Goal: Information Seeking & Learning: Learn about a topic

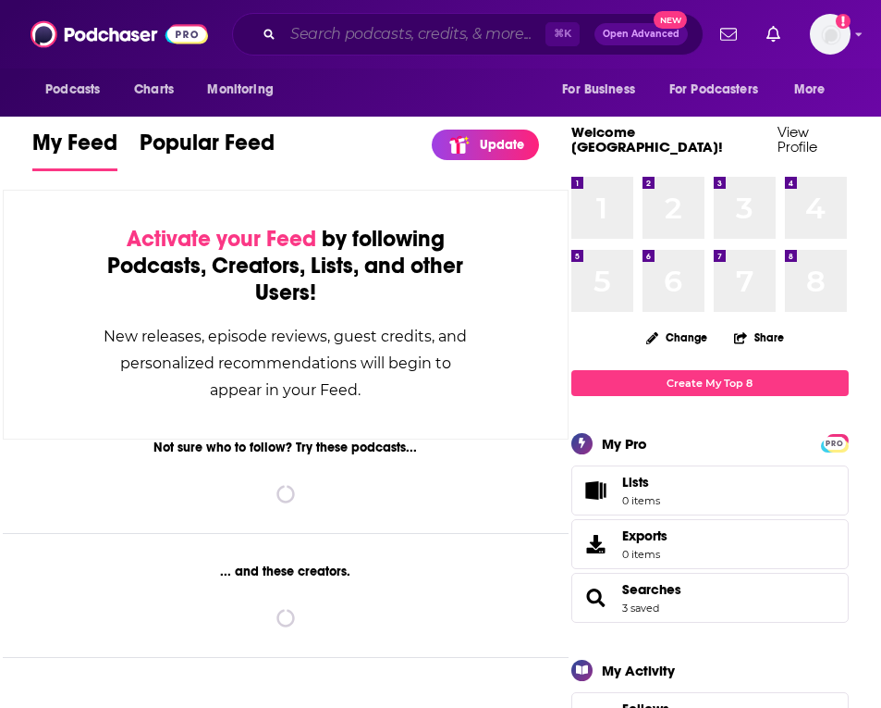
click at [311, 38] on input "Search podcasts, credits, & more..." at bounding box center [414, 34] width 263 height 30
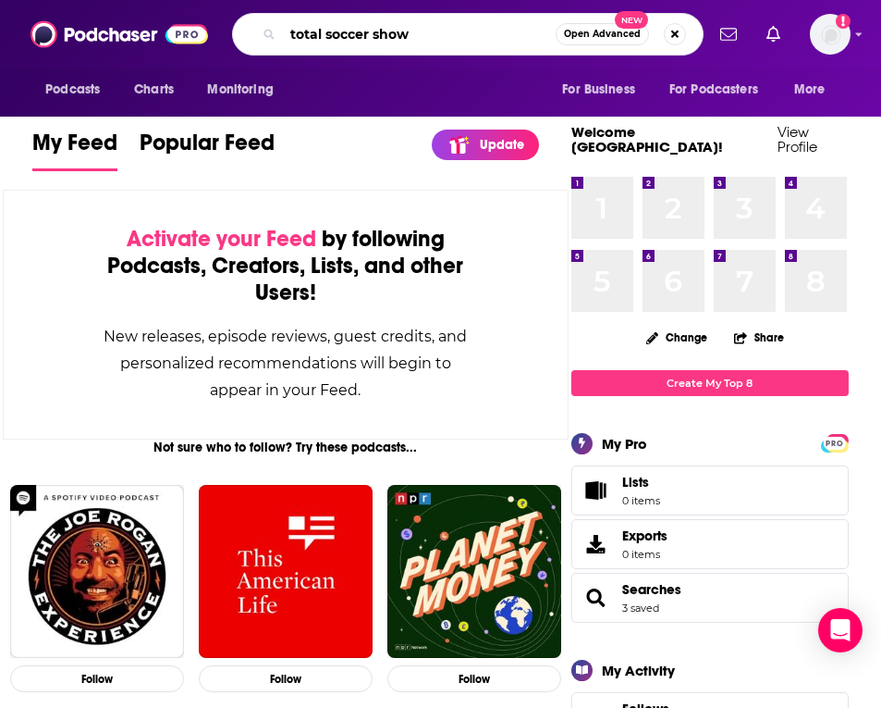
type input "total soccer show"
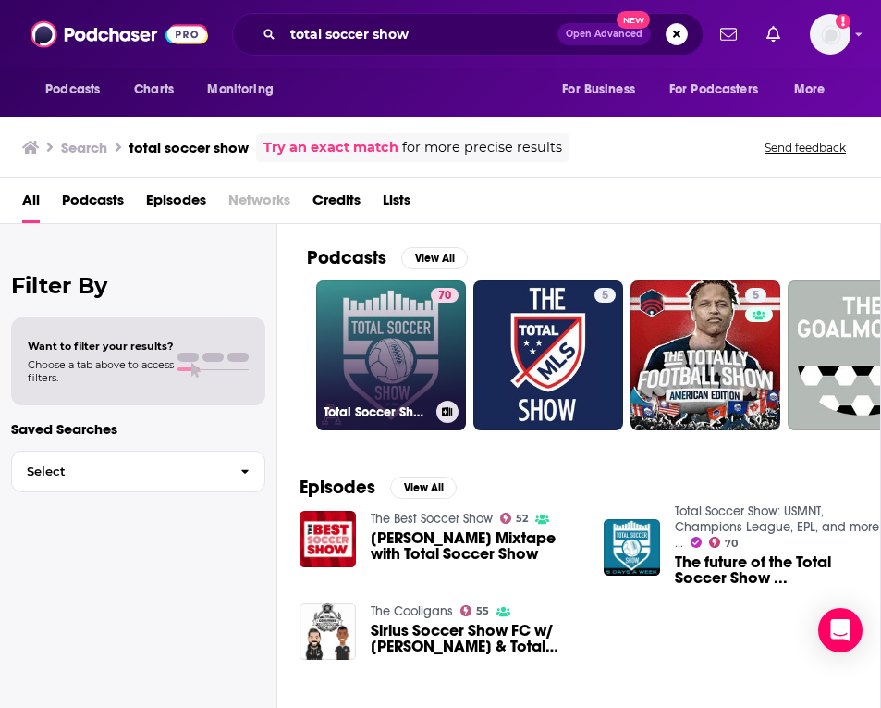
click at [370, 343] on link "70 Total Soccer Show: USMNT, Champions League, EPL, and more ..." at bounding box center [391, 355] width 150 height 150
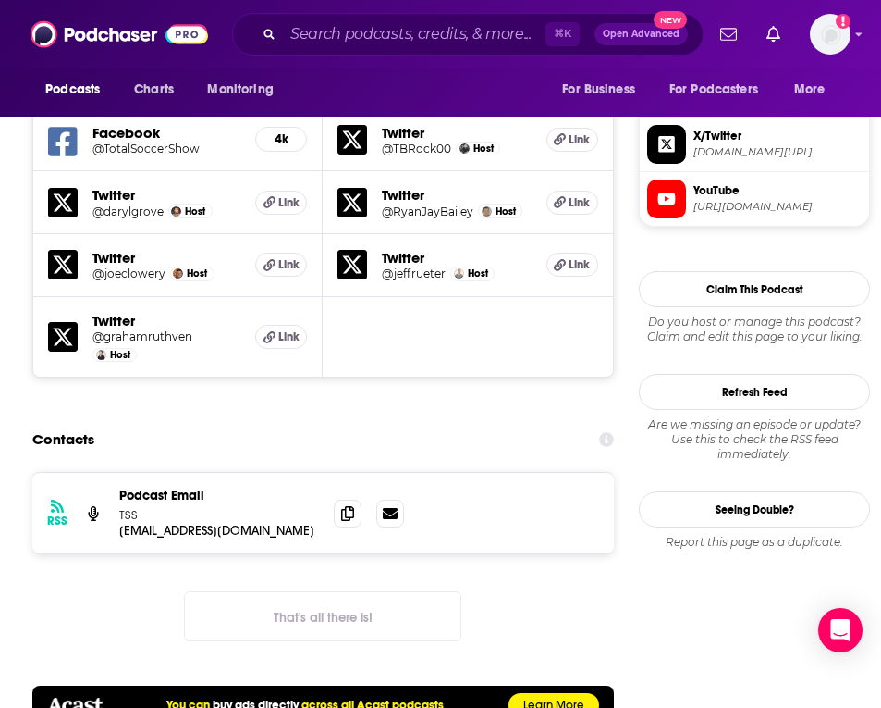
scroll to position [1748, 0]
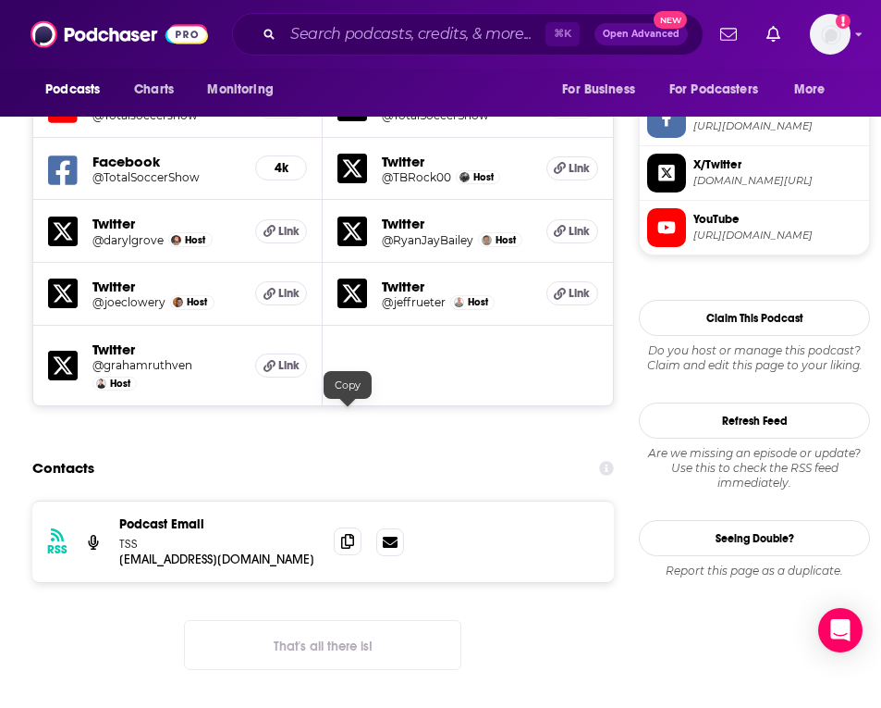
click at [348, 534] on icon at bounding box center [347, 541] width 13 height 15
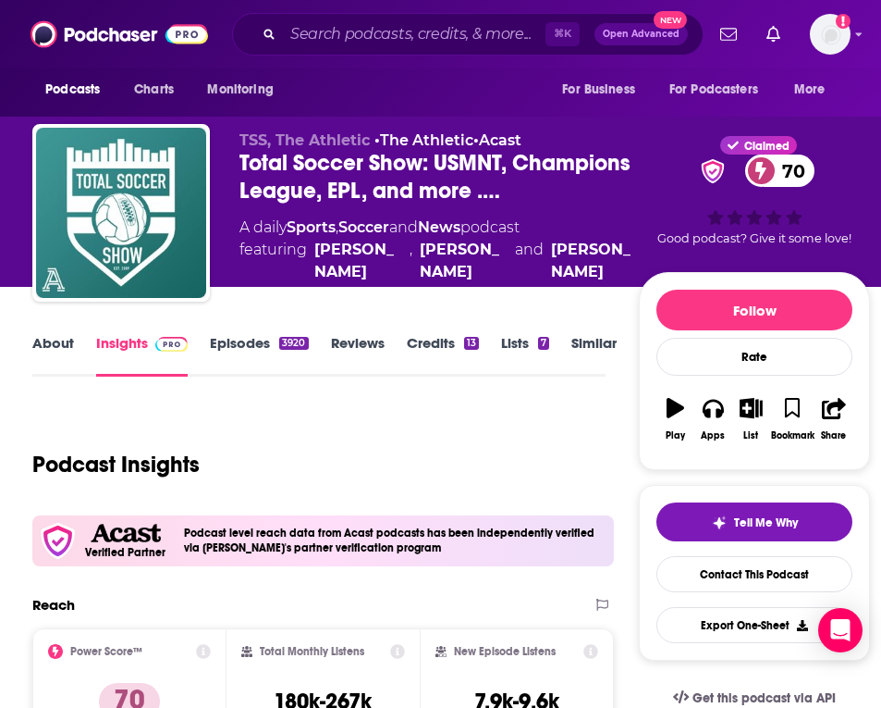
scroll to position [0, 0]
click at [233, 342] on link "Episodes 3920" at bounding box center [259, 355] width 98 height 43
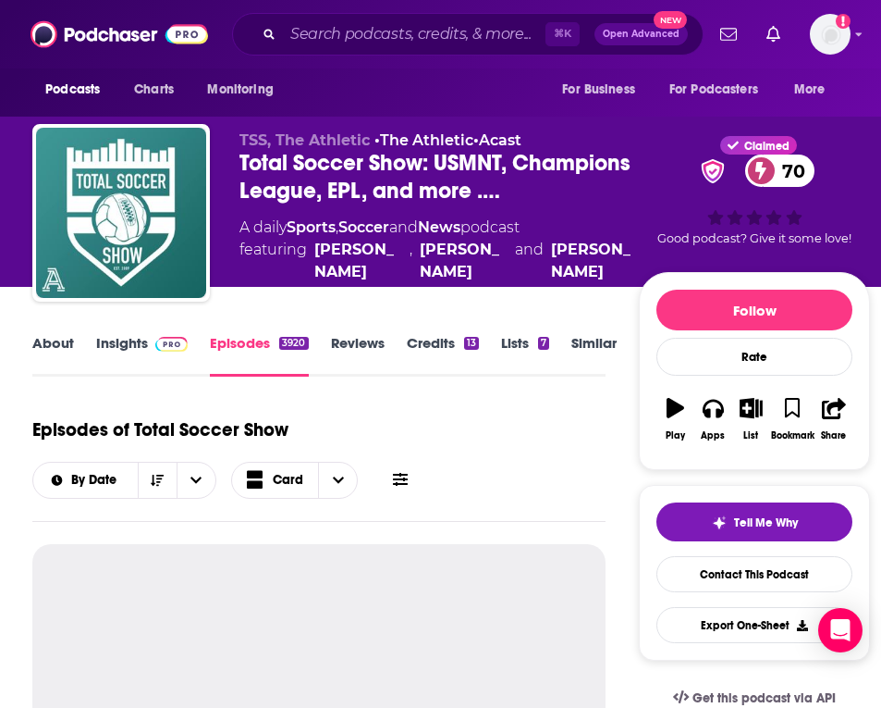
click at [125, 335] on link "Insights" at bounding box center [142, 355] width 92 height 43
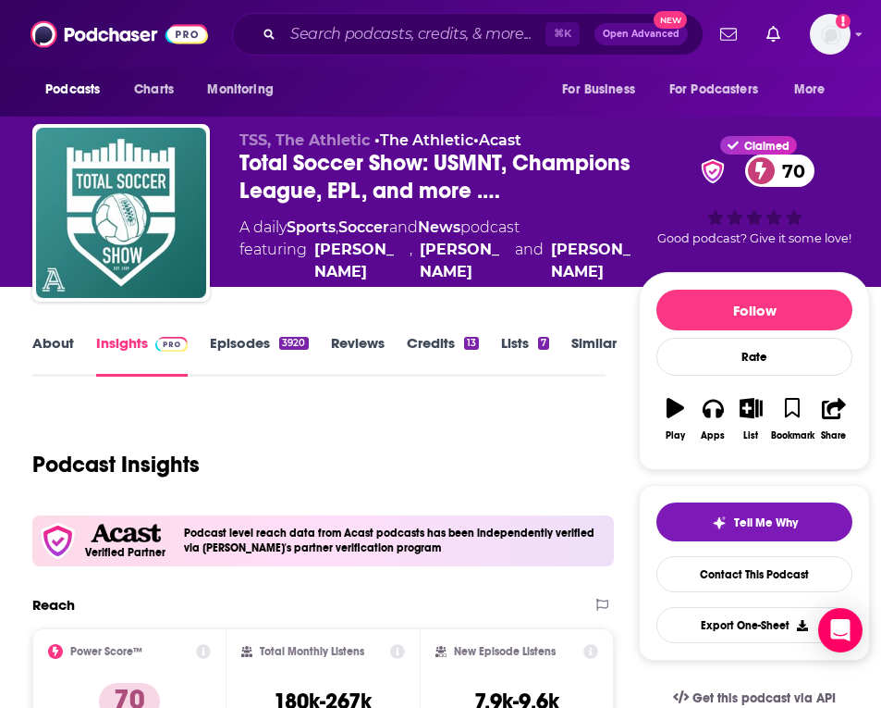
click at [368, 14] on div "⌘ K Open Advanced New" at bounding box center [468, 34] width 472 height 43
click at [363, 37] on input "Search podcasts, credits, & more..." at bounding box center [414, 34] width 263 height 30
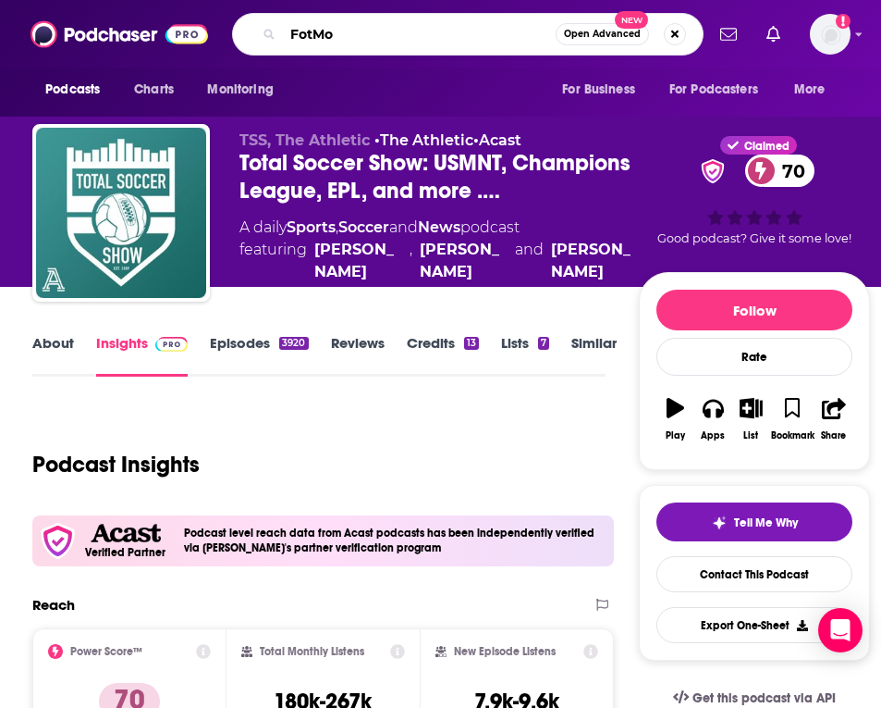
type input "FotMob"
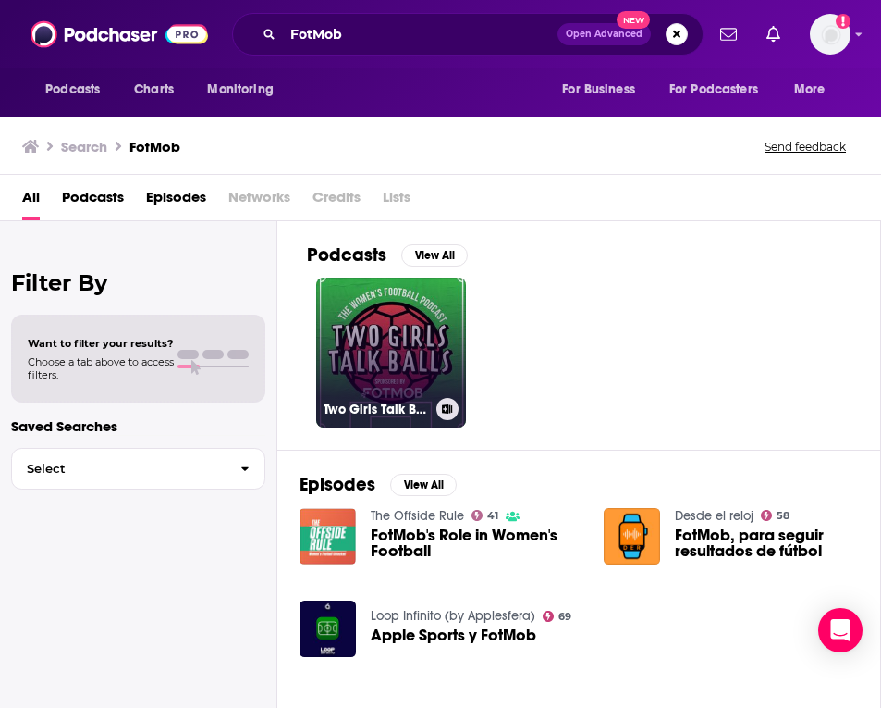
click at [389, 314] on link "Two Girls Talk Balls" at bounding box center [391, 352] width 150 height 150
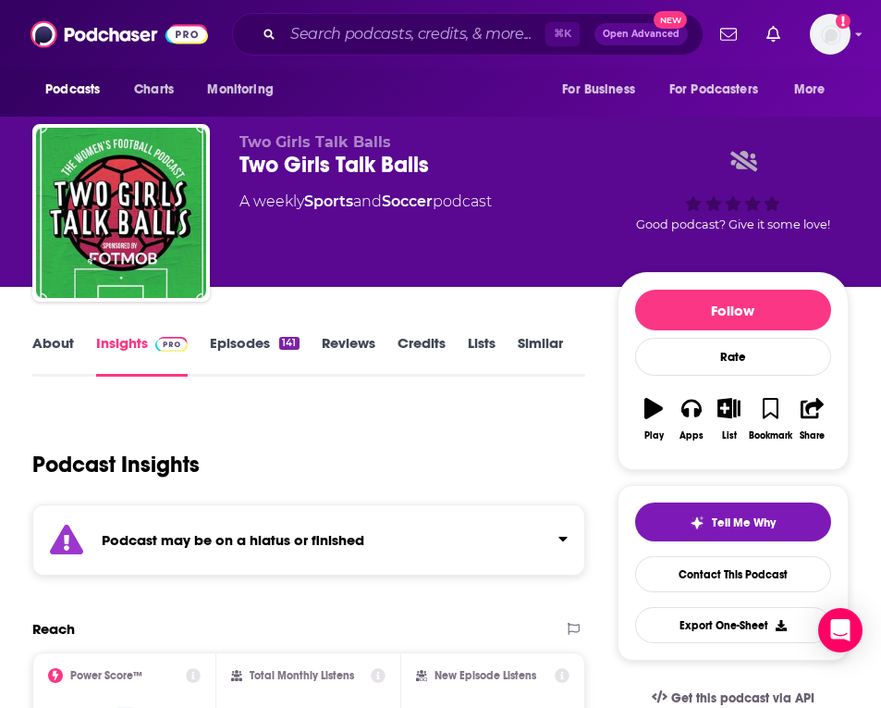
click at [239, 340] on link "Episodes 141" at bounding box center [254, 355] width 89 height 43
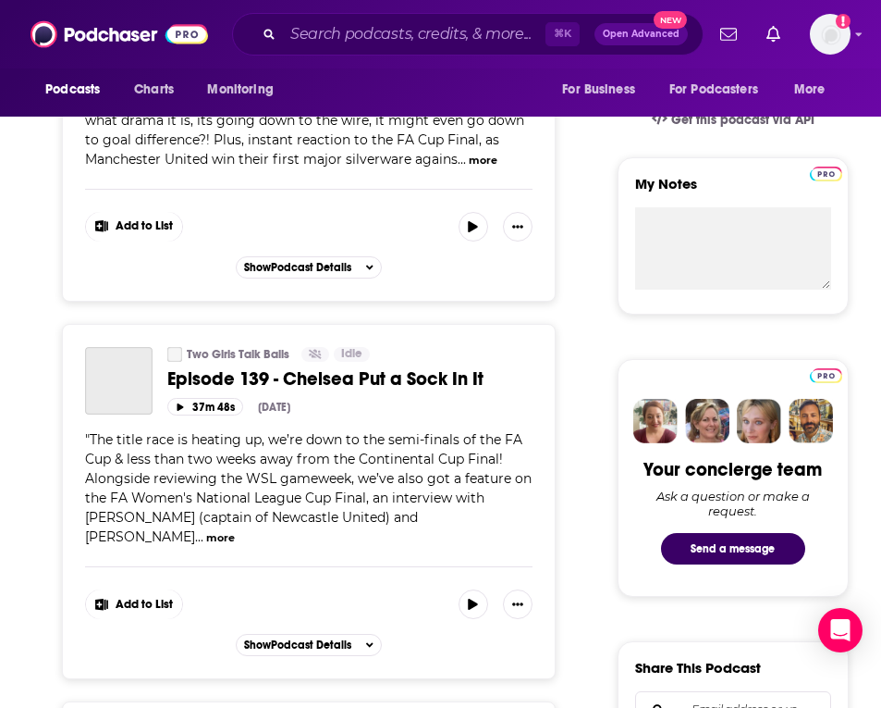
scroll to position [145, 0]
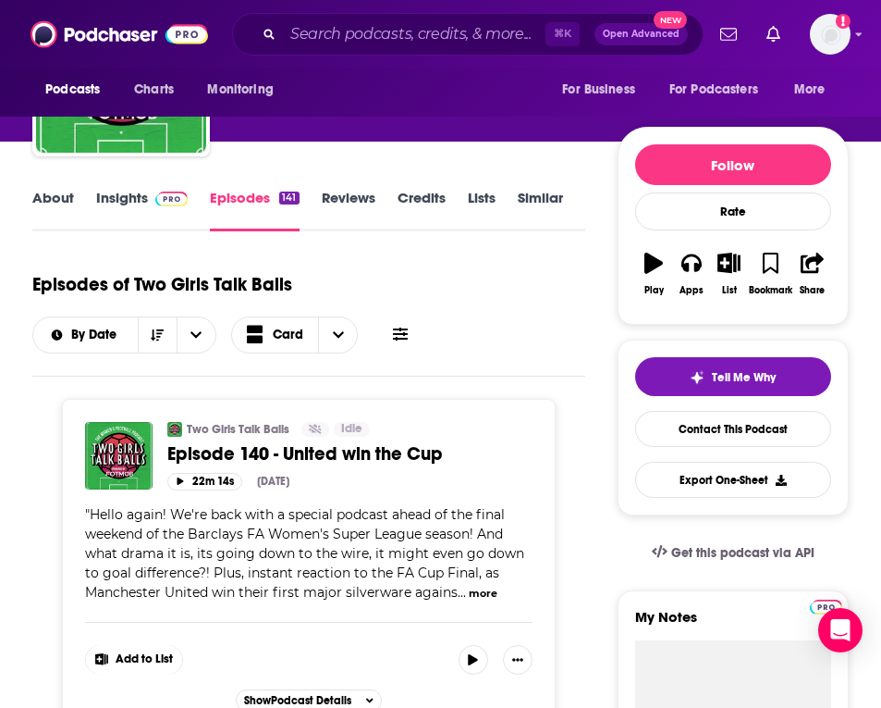
click at [117, 200] on link "Insights" at bounding box center [142, 210] width 92 height 43
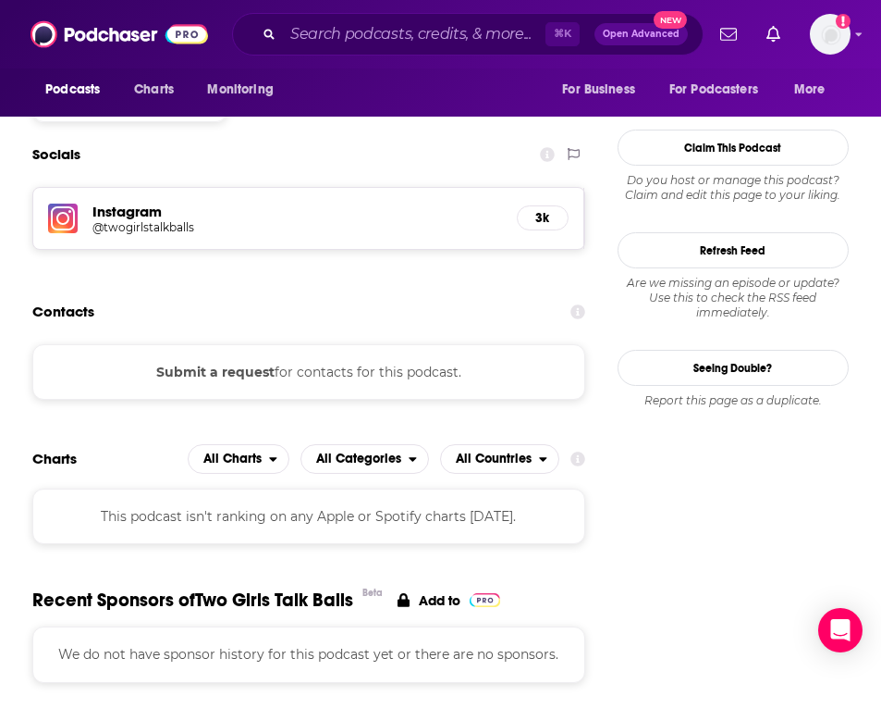
scroll to position [1669, 0]
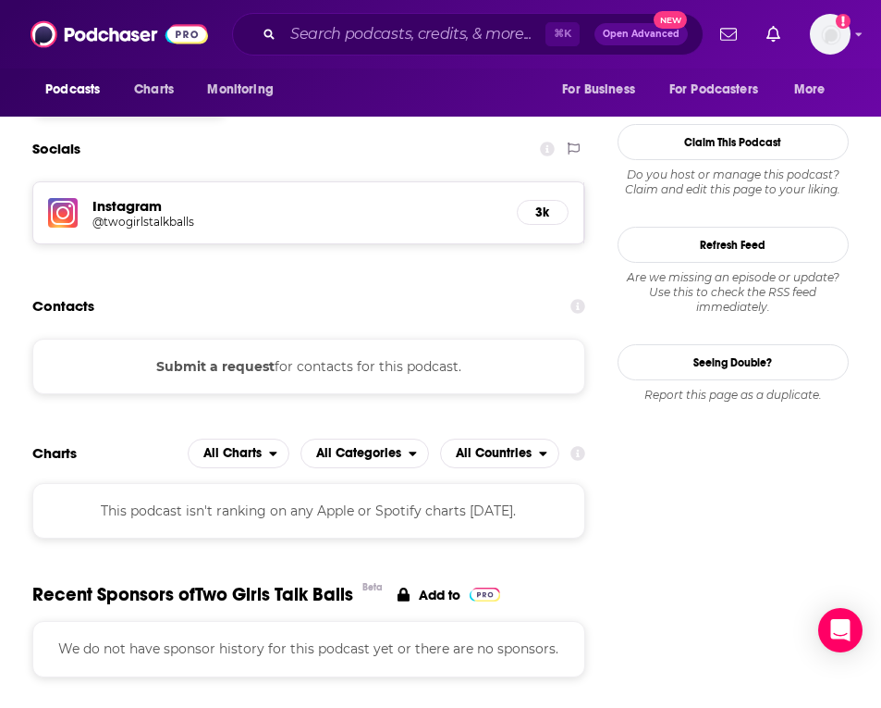
click at [395, 339] on div "Submit a request for contacts for this podcast." at bounding box center [308, 366] width 552 height 55
click at [213, 356] on button "Submit a request" at bounding box center [215, 366] width 118 height 20
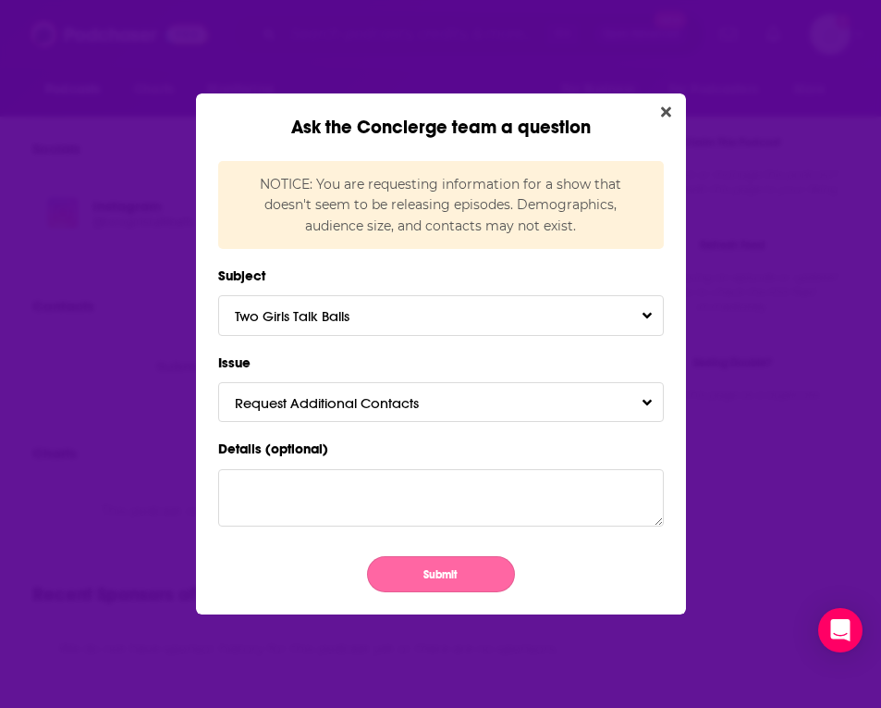
click at [387, 571] on button "Submit" at bounding box center [441, 574] width 148 height 36
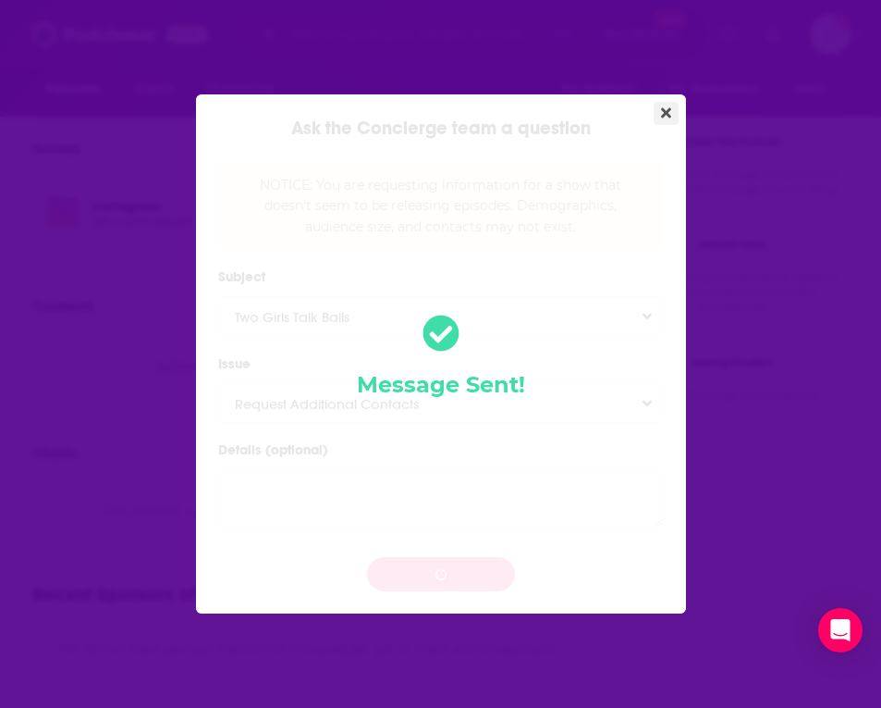
click at [672, 107] on button "Close" at bounding box center [666, 113] width 25 height 23
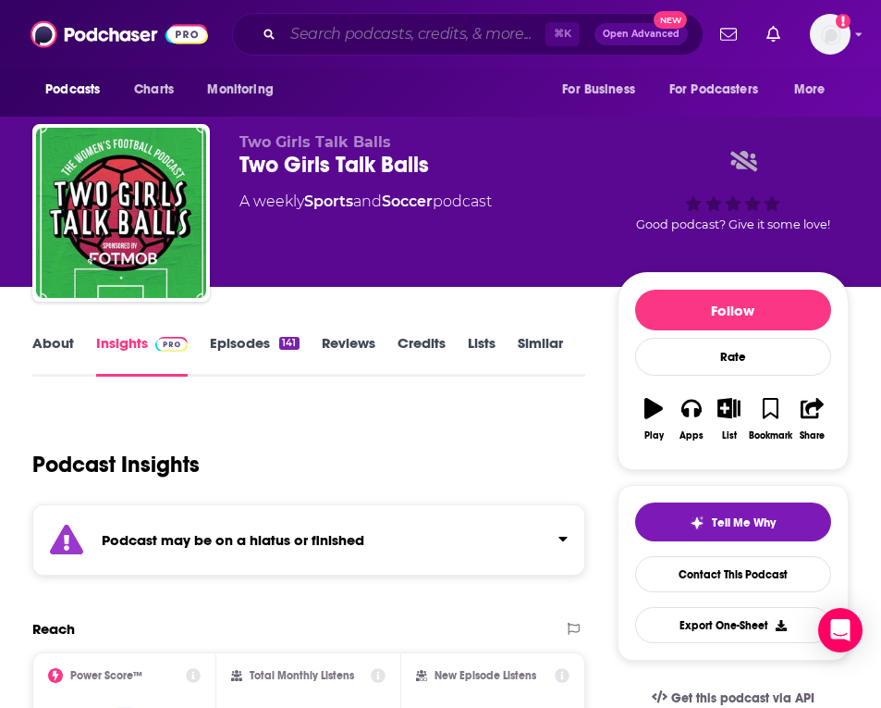
click at [323, 23] on input "Search podcasts, credits, & more..." at bounding box center [414, 34] width 263 height 30
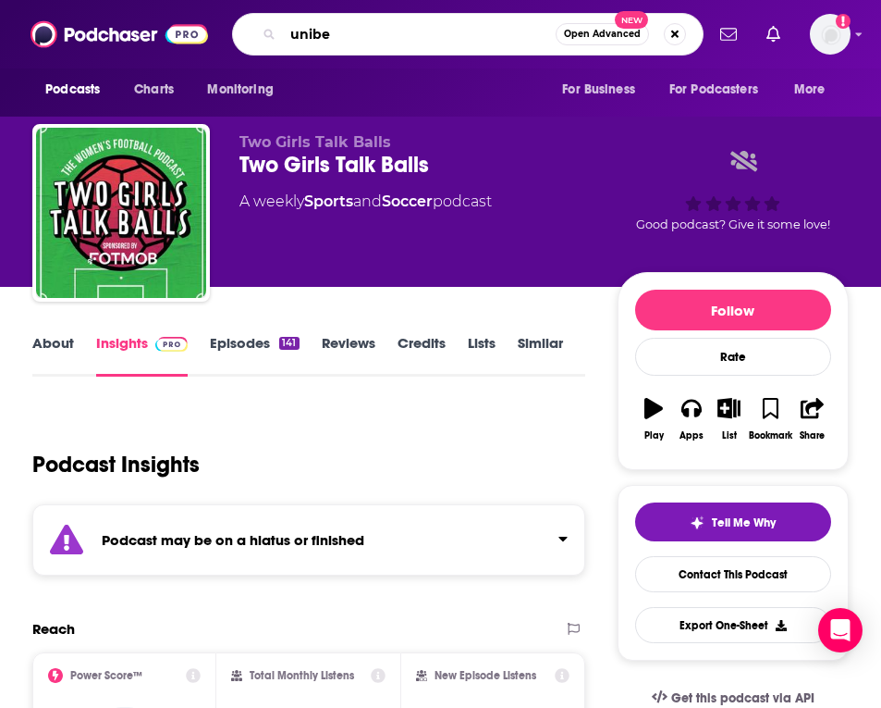
type input "unibet"
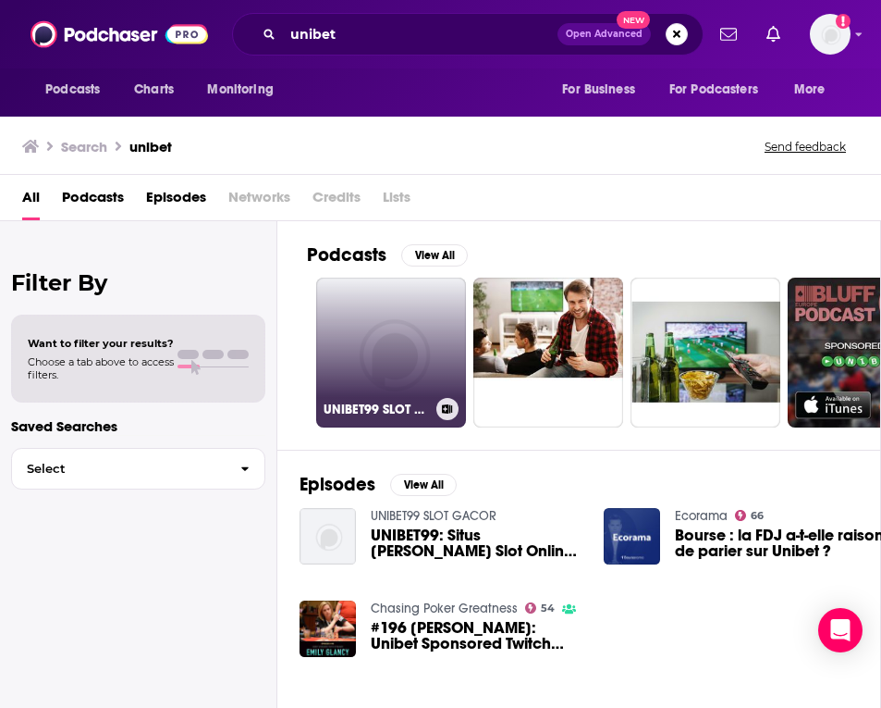
click at [379, 314] on link "UNIBET99 SLOT GACOR" at bounding box center [391, 352] width 150 height 150
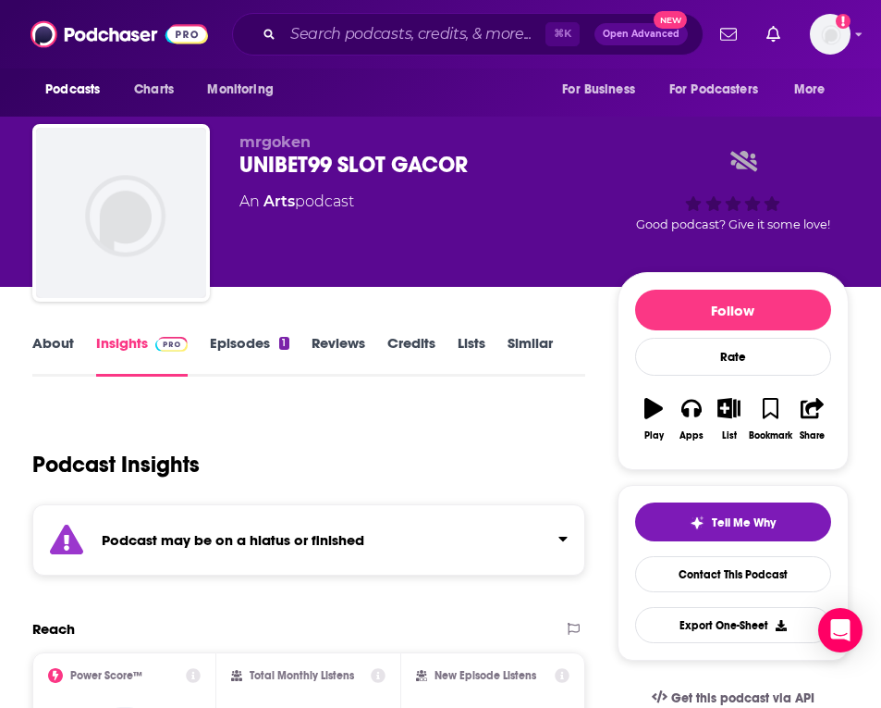
scroll to position [1, 0]
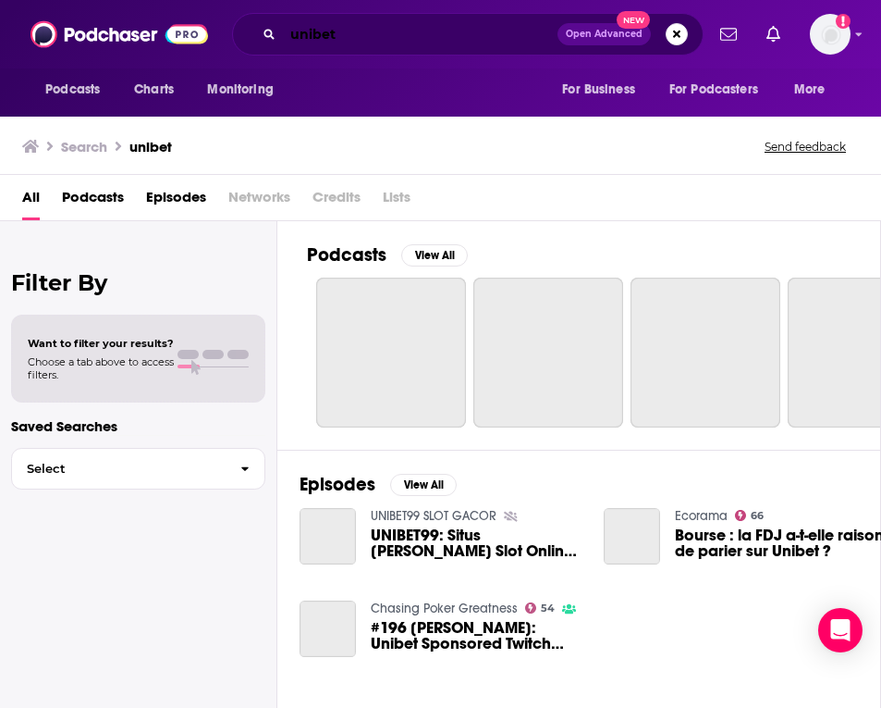
click at [334, 39] on input "unibet" at bounding box center [420, 34] width 275 height 30
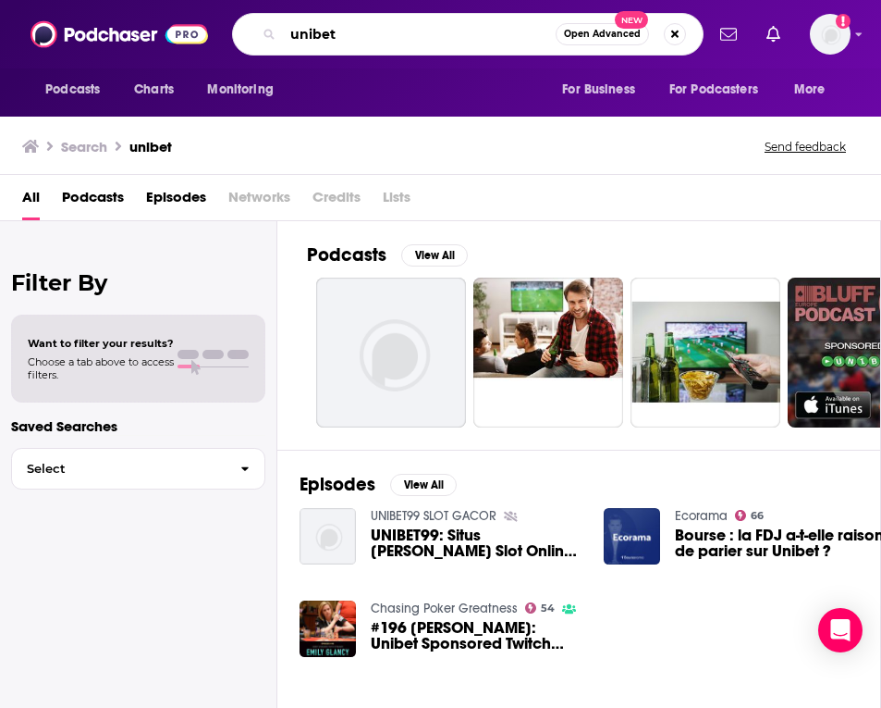
click at [334, 39] on input "unibet" at bounding box center [419, 34] width 273 height 30
type input "the soccer dispatch"
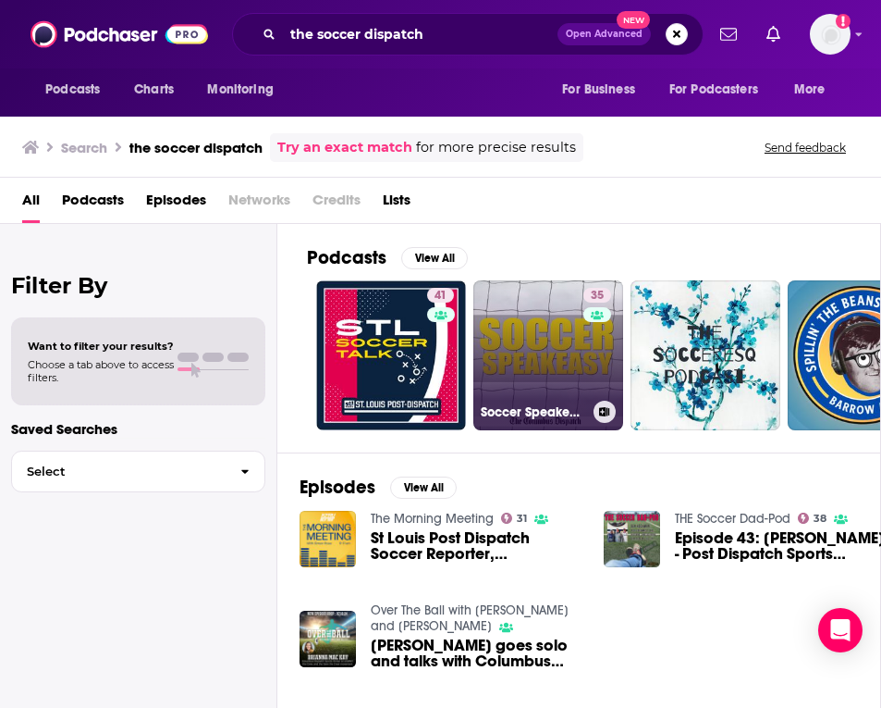
click at [556, 349] on link "35 Soccer Speakeasy" at bounding box center [549, 355] width 150 height 150
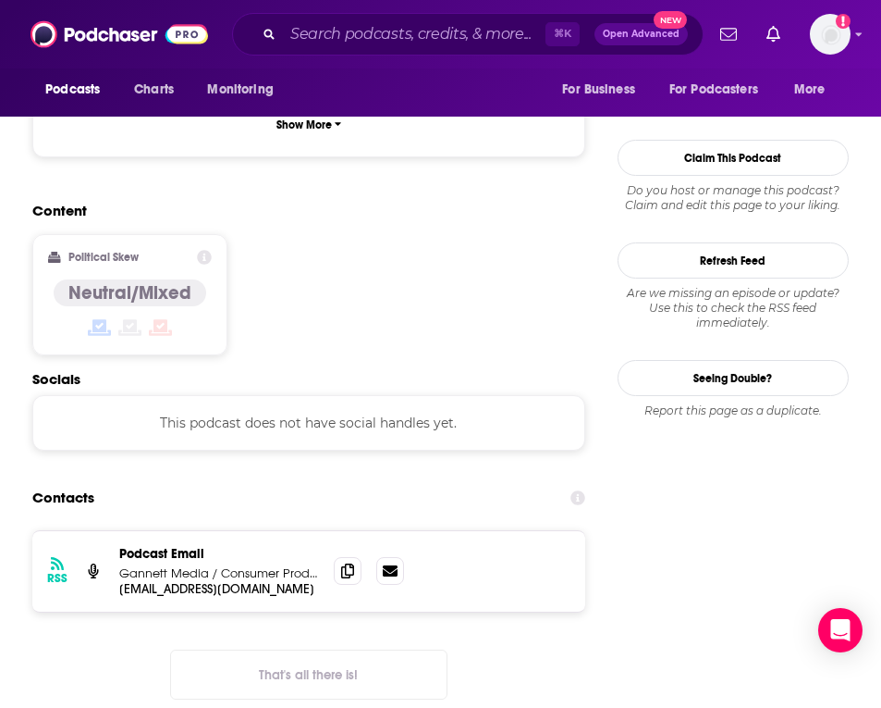
scroll to position [1573, 0]
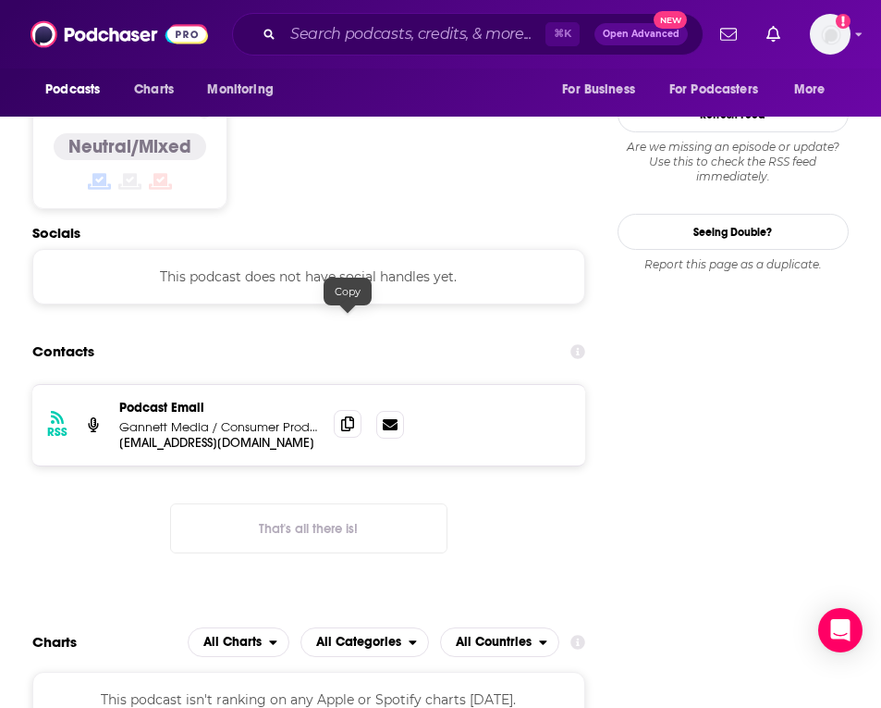
click at [346, 416] on icon at bounding box center [347, 423] width 13 height 15
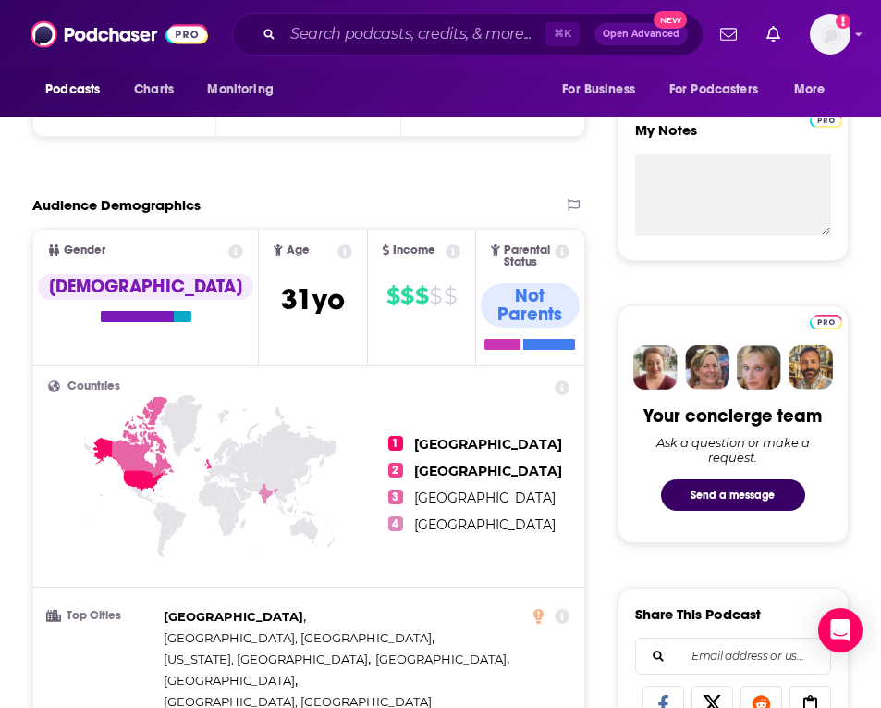
scroll to position [0, 0]
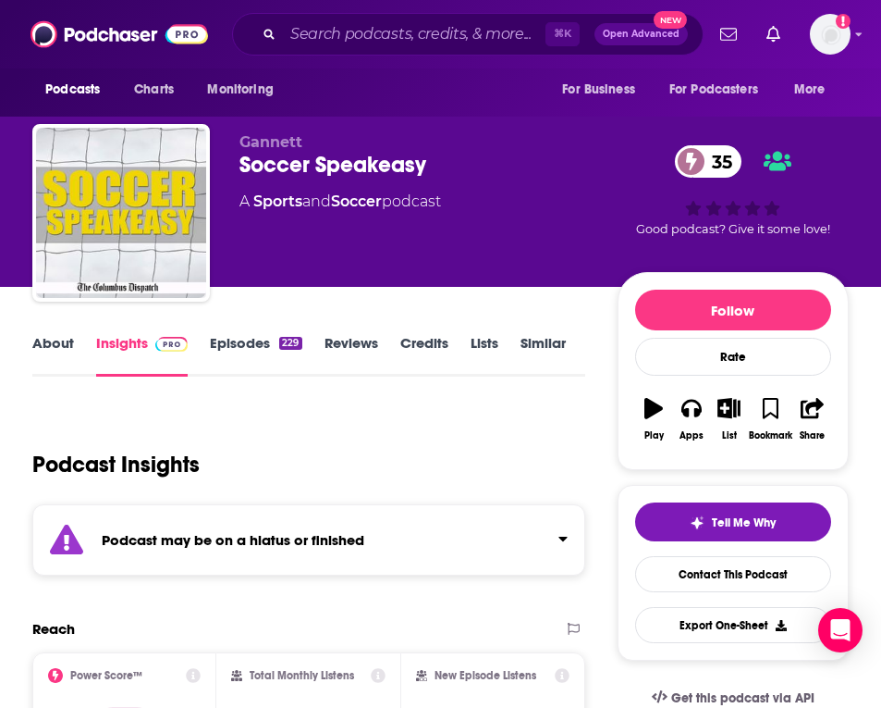
click at [60, 349] on link "About" at bounding box center [53, 355] width 42 height 43
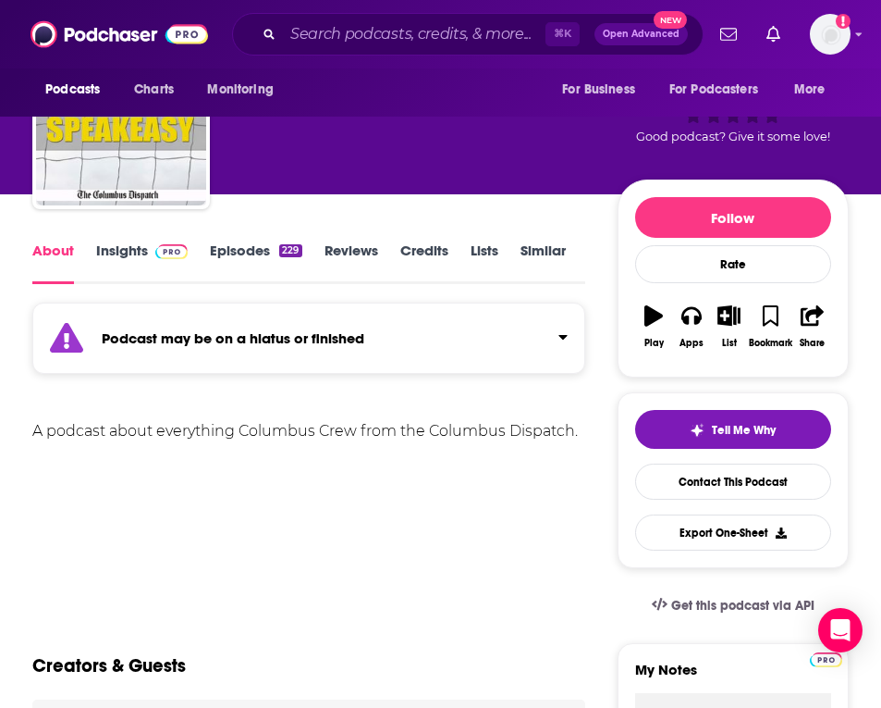
scroll to position [58, 0]
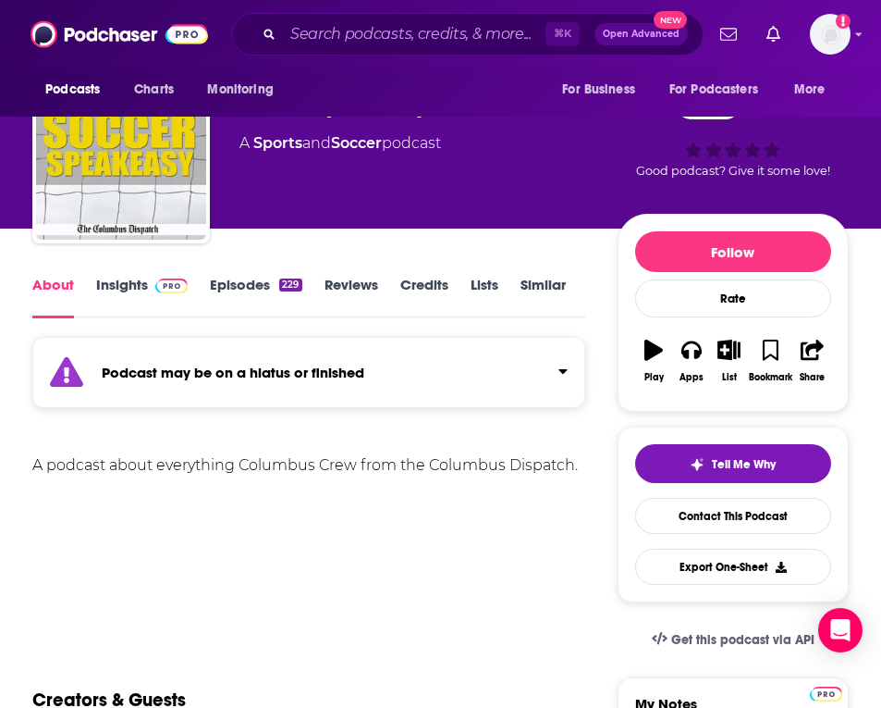
click at [123, 302] on link "Insights" at bounding box center [142, 297] width 92 height 43
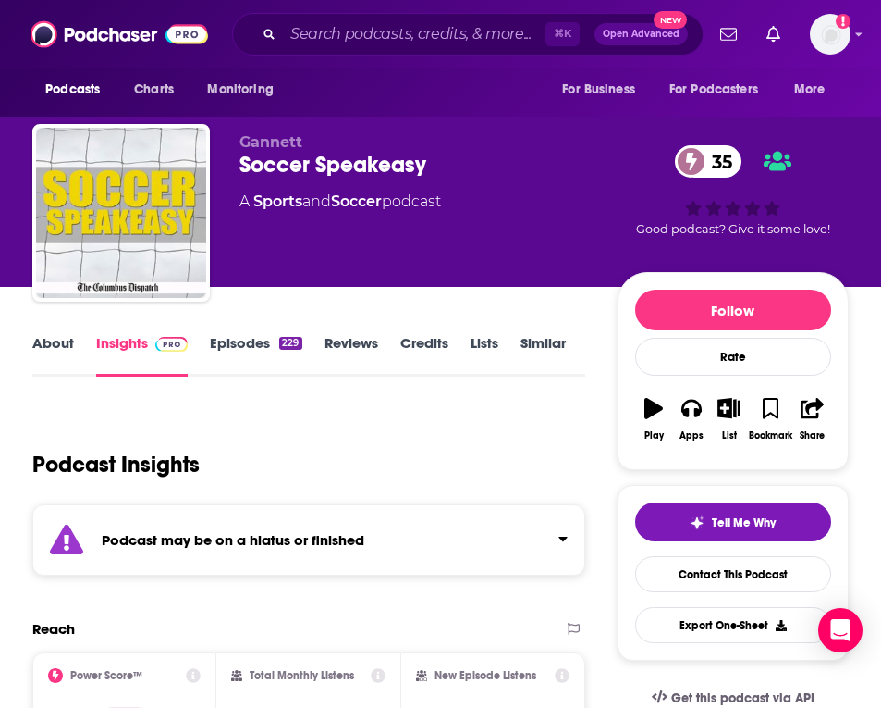
click at [117, 279] on img "Soccer Speakeasy" at bounding box center [121, 213] width 170 height 170
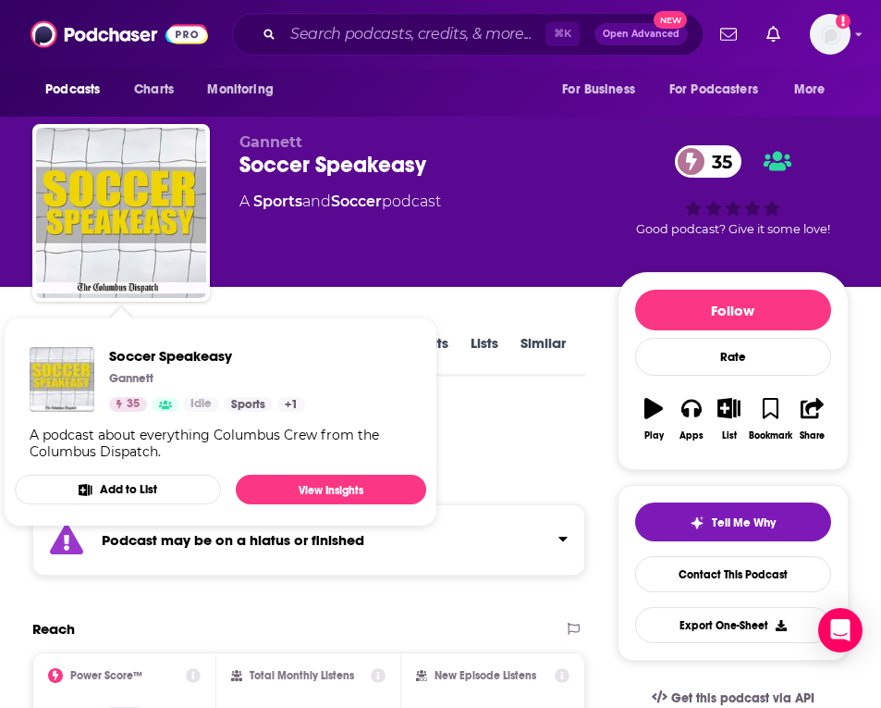
click at [313, 216] on div "[PERSON_NAME] Soccer Speakeasy 35 A Sports and Soccer podcast" at bounding box center [429, 207] width 378 height 148
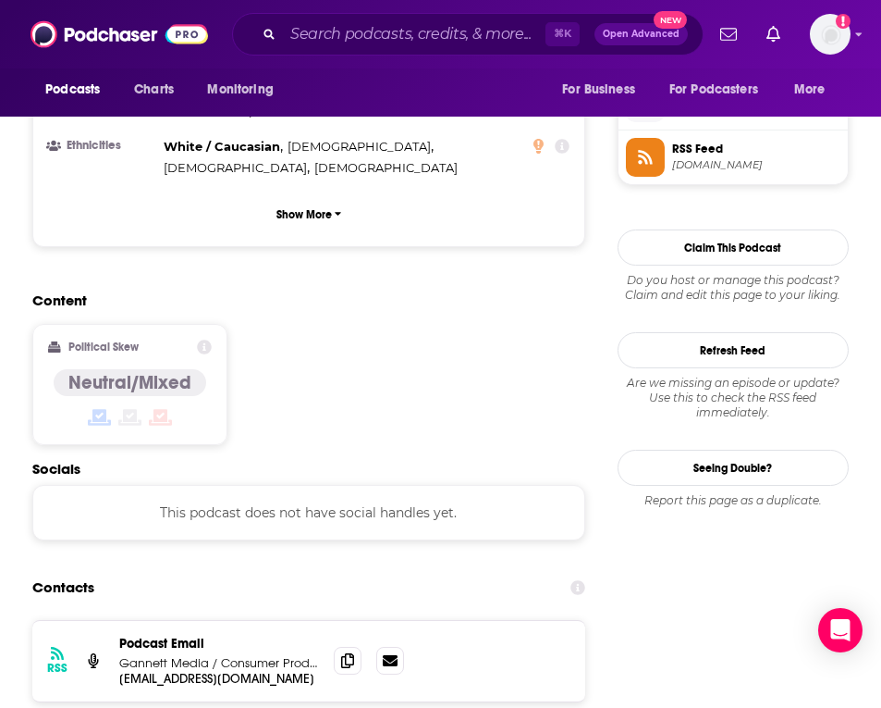
scroll to position [1547, 0]
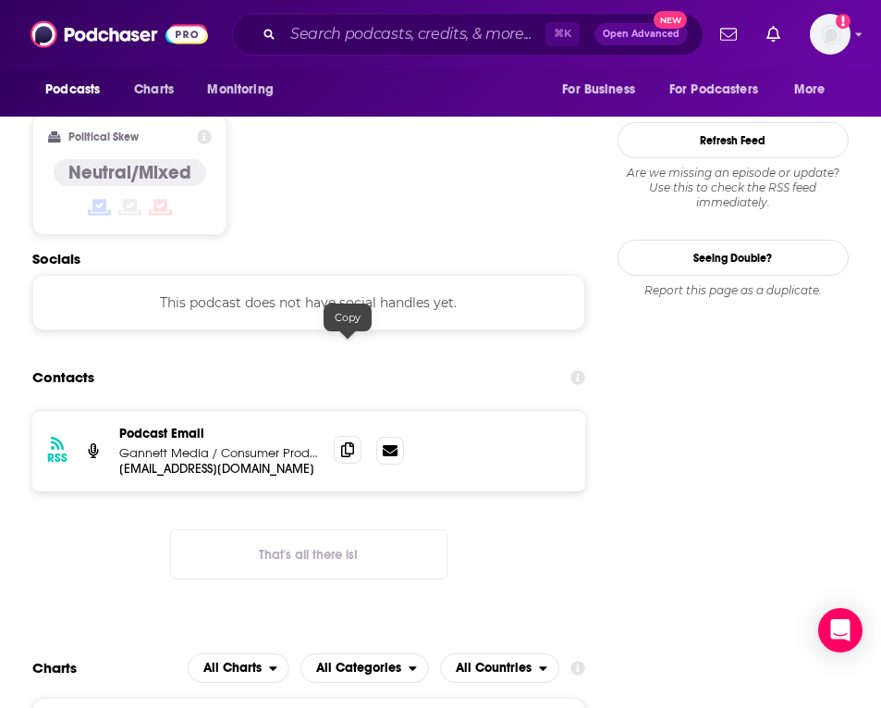
click at [347, 442] on icon at bounding box center [347, 449] width 13 height 15
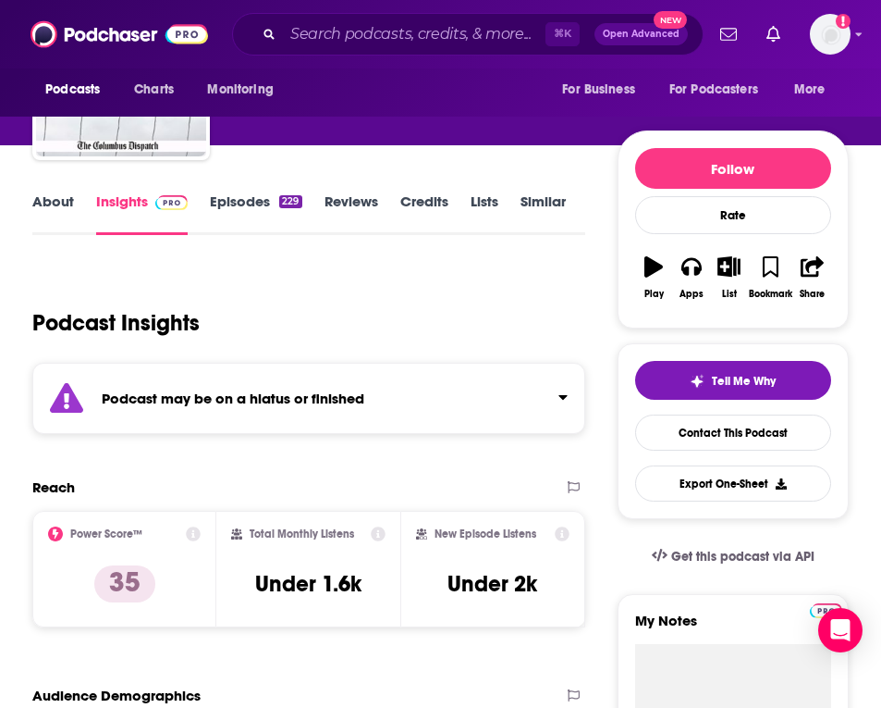
scroll to position [717, 0]
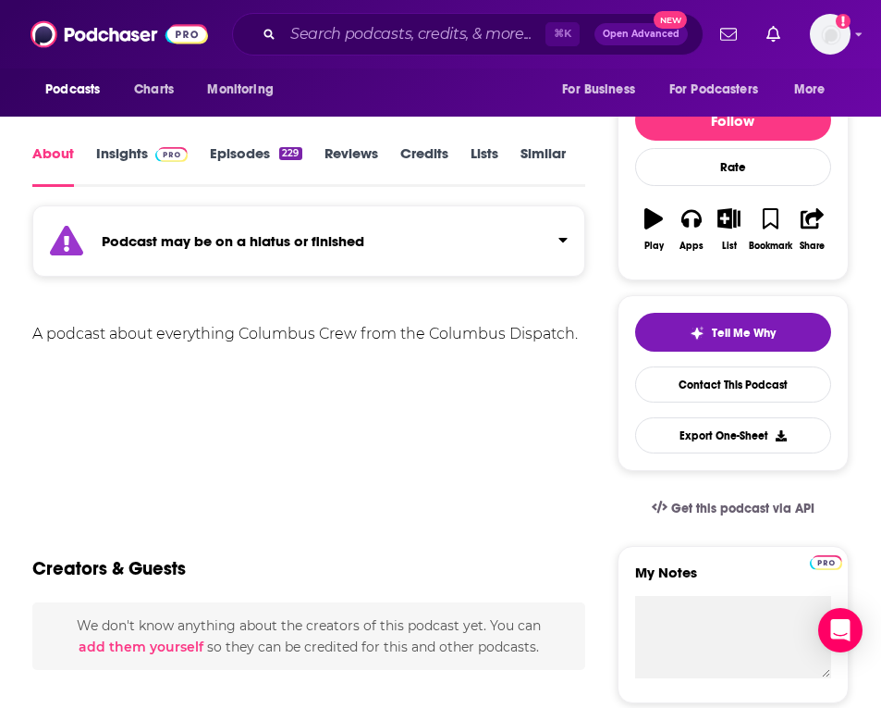
scroll to position [191, 0]
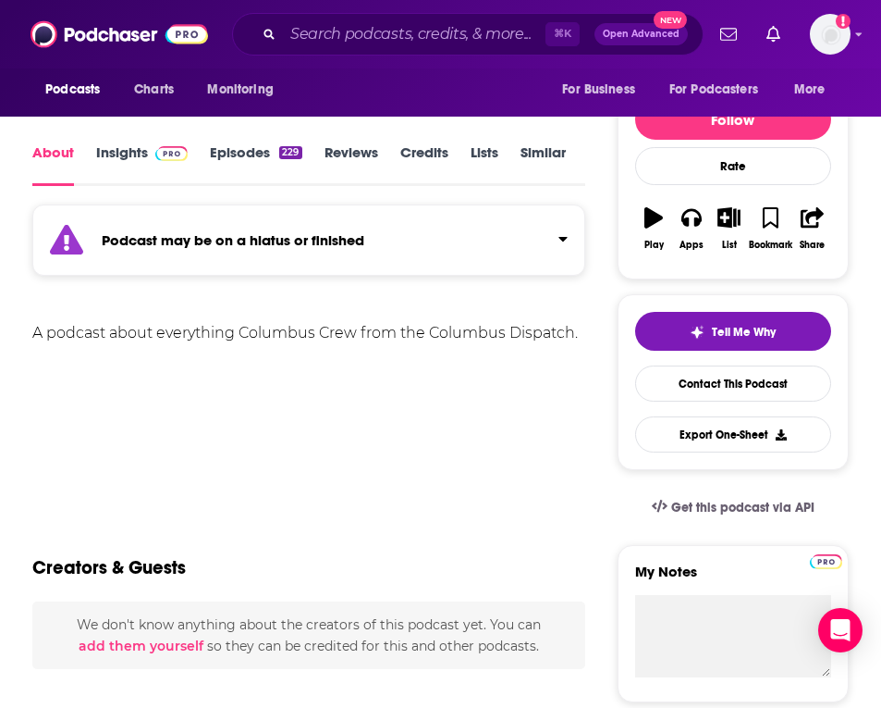
click at [41, 154] on link "About" at bounding box center [53, 164] width 42 height 43
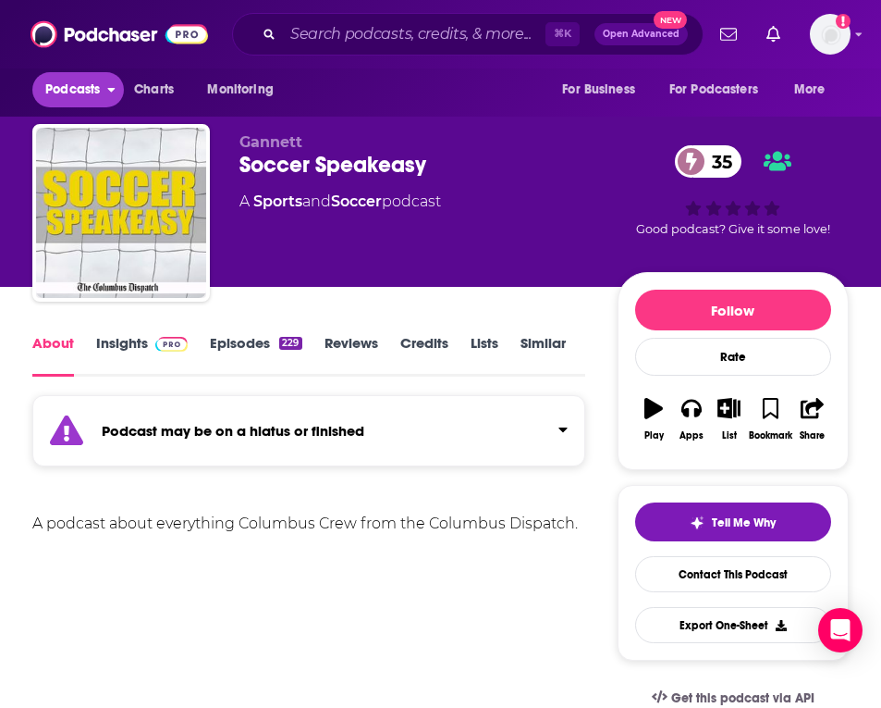
click at [77, 90] on span "Podcasts" at bounding box center [72, 90] width 55 height 26
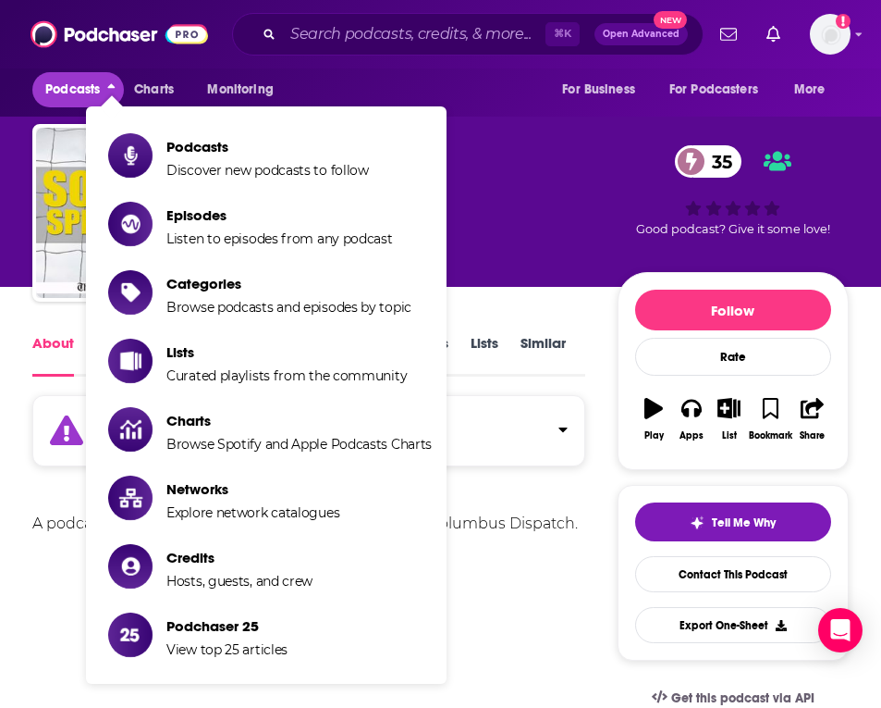
scroll to position [0, 0]
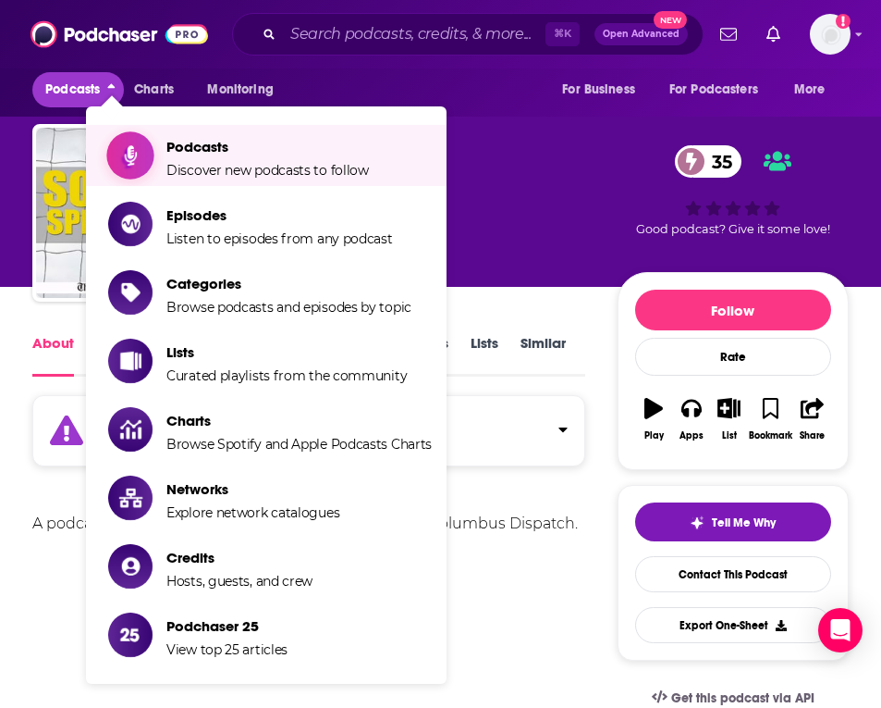
click at [290, 146] on span "Podcasts" at bounding box center [267, 147] width 203 height 18
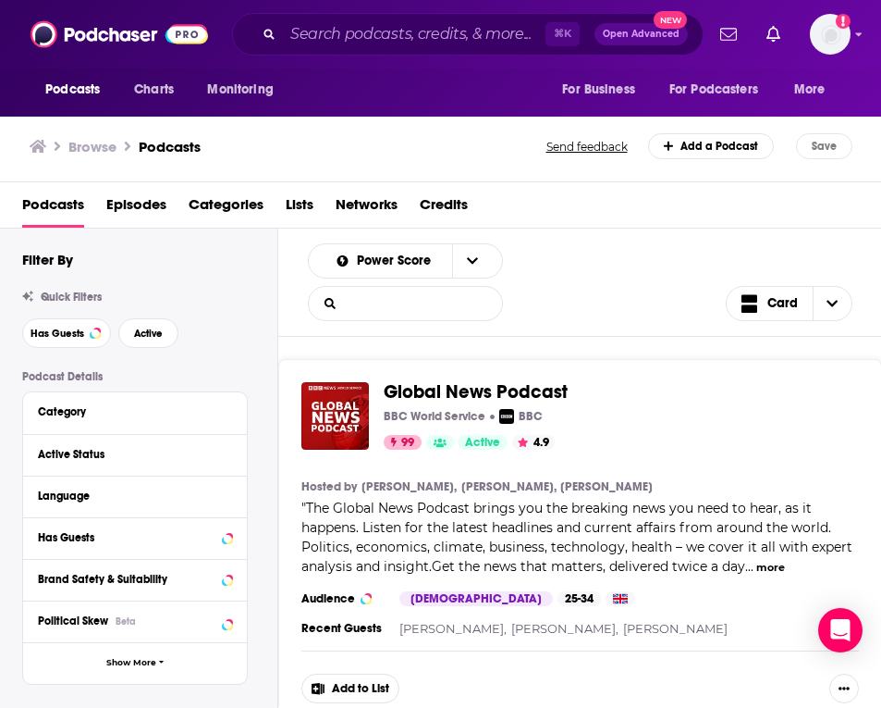
click at [400, 305] on input "List Search Input" at bounding box center [405, 303] width 193 height 33
type input "soccer"
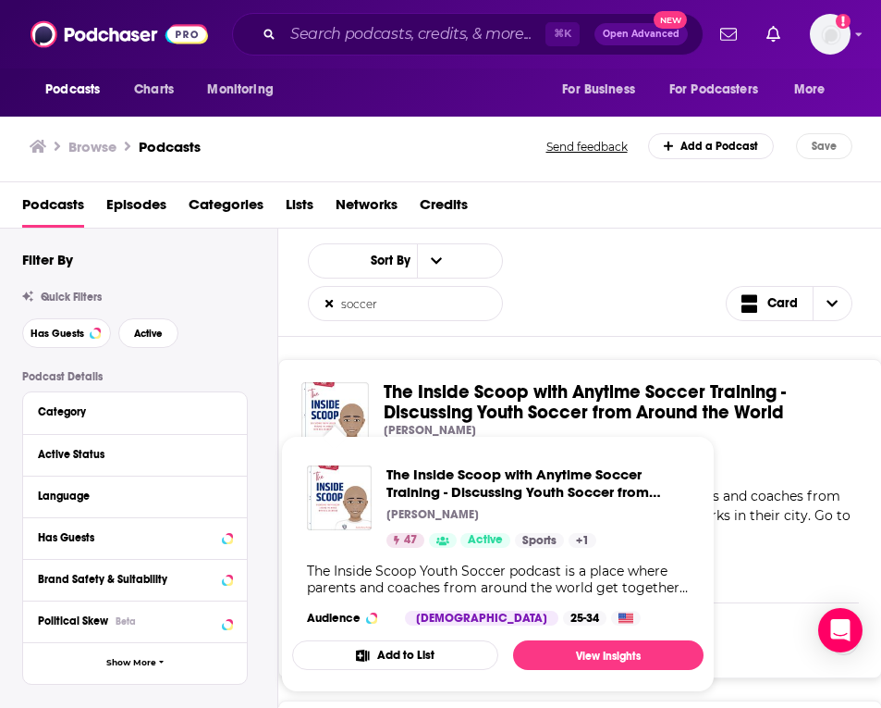
click at [340, 412] on img "The Inside Scoop with Anytime Soccer Training - Discussing Youth Soccer from Ar…" at bounding box center [336, 416] width 68 height 68
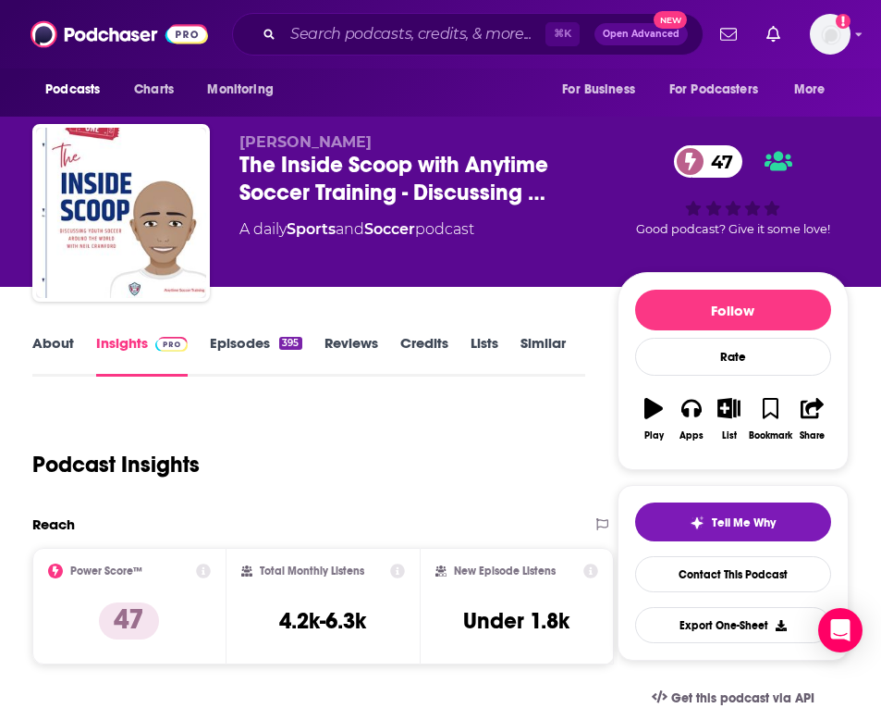
scroll to position [36, 0]
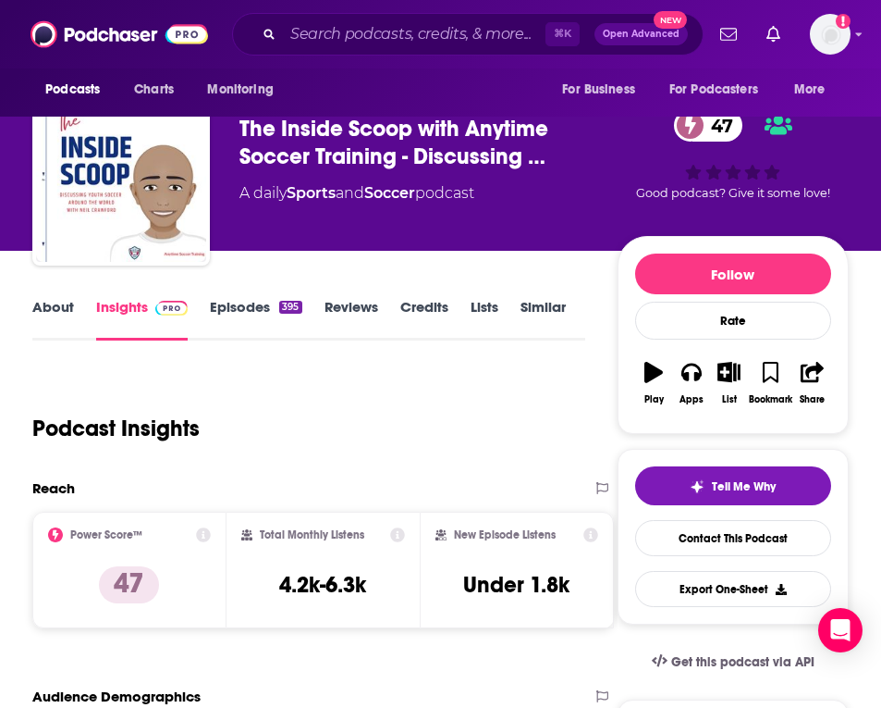
click at [247, 307] on link "Episodes 395" at bounding box center [256, 319] width 92 height 43
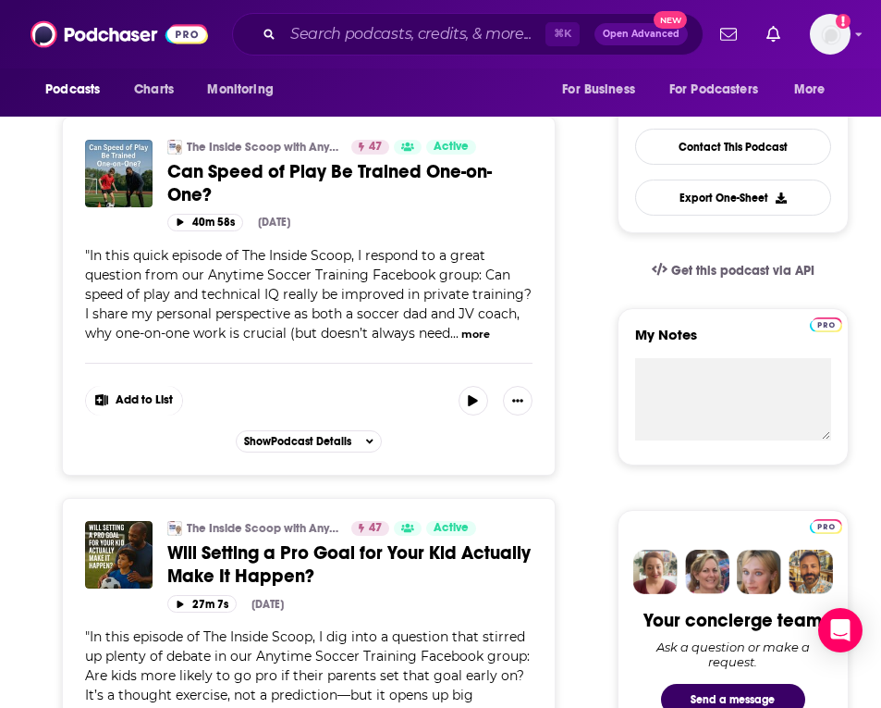
scroll to position [295, 0]
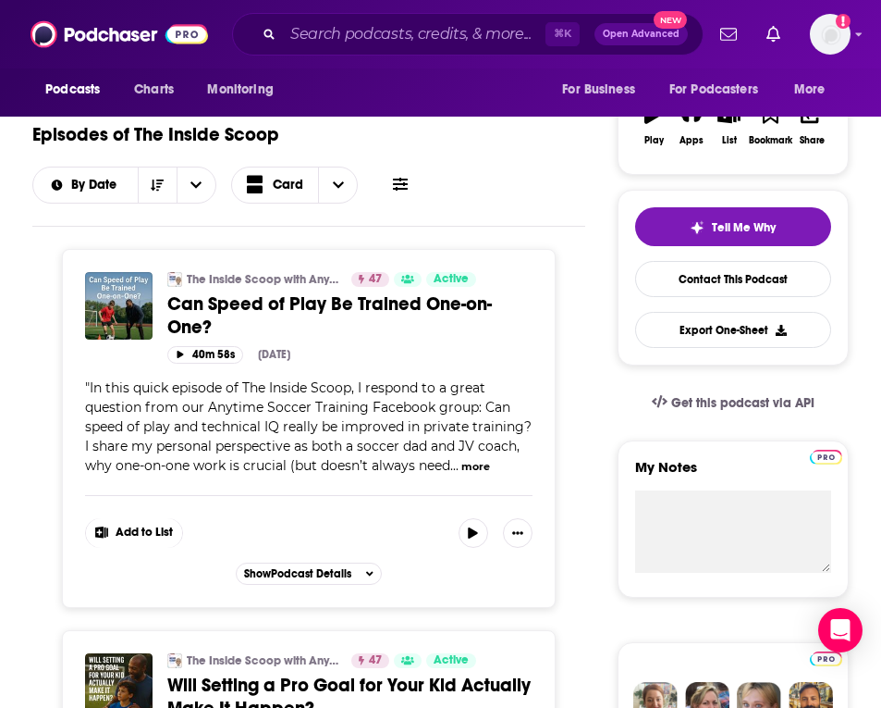
drag, startPoint x: 349, startPoint y: 385, endPoint x: 418, endPoint y: 408, distance: 73.1
click at [397, 399] on span "In this quick episode of The Inside Scoop, I respond to a great question from o…" at bounding box center [308, 426] width 447 height 94
click at [418, 408] on span "In this quick episode of The Inside Scoop, I respond to a great question from o…" at bounding box center [308, 426] width 447 height 94
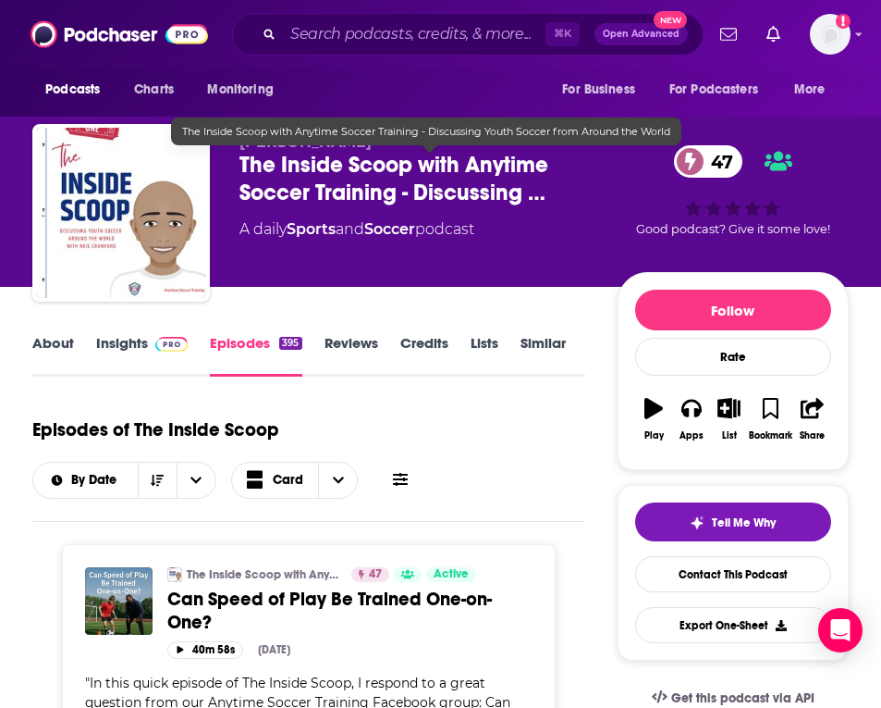
scroll to position [0, 0]
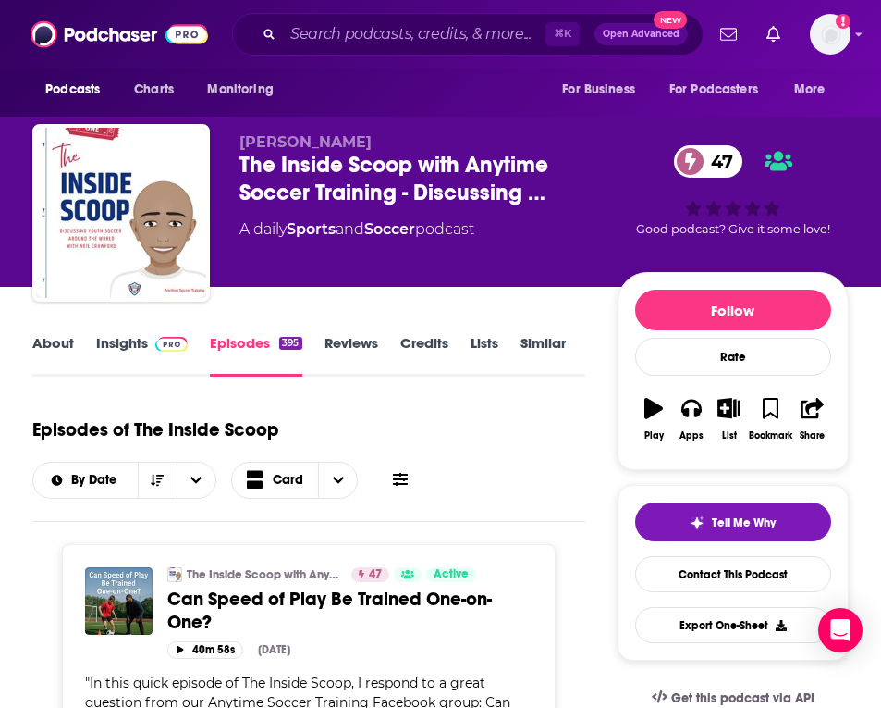
click at [138, 339] on link "Insights" at bounding box center [142, 355] width 92 height 43
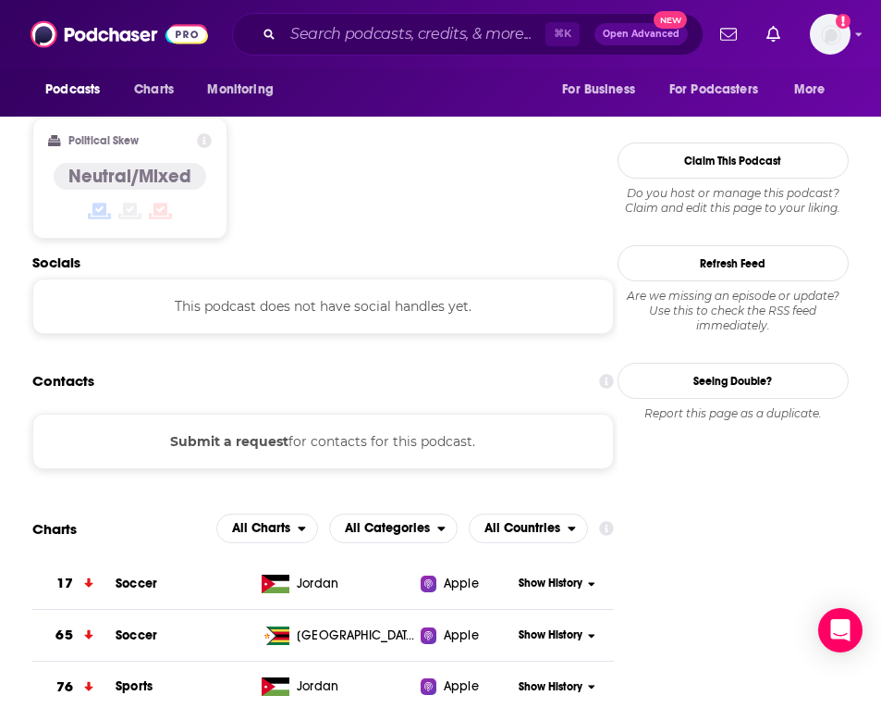
scroll to position [1423, 0]
click at [251, 432] on button "Submit a request" at bounding box center [229, 442] width 118 height 20
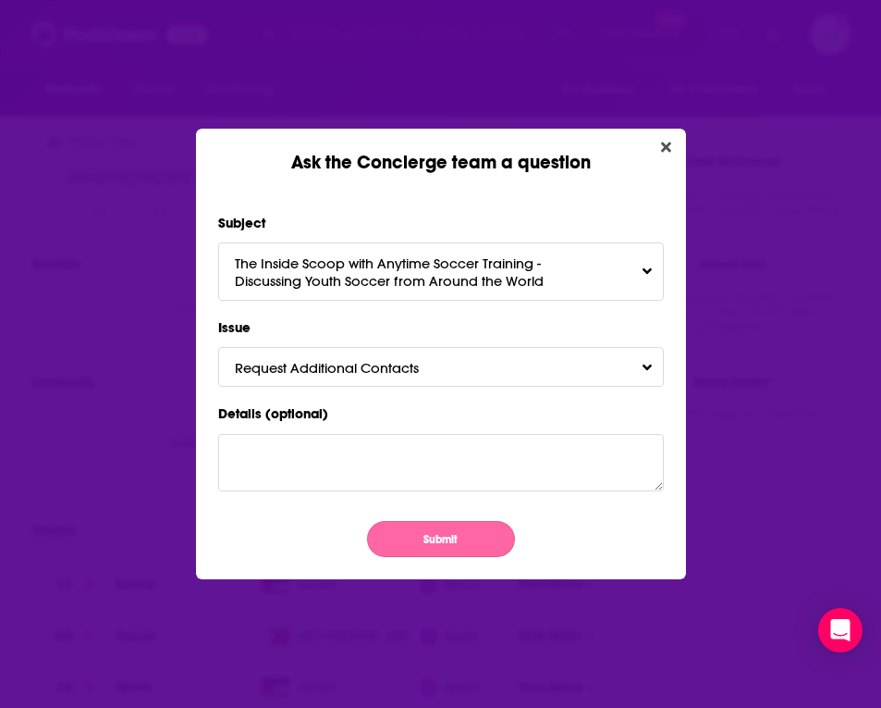
click at [457, 522] on button "Submit" at bounding box center [441, 539] width 148 height 36
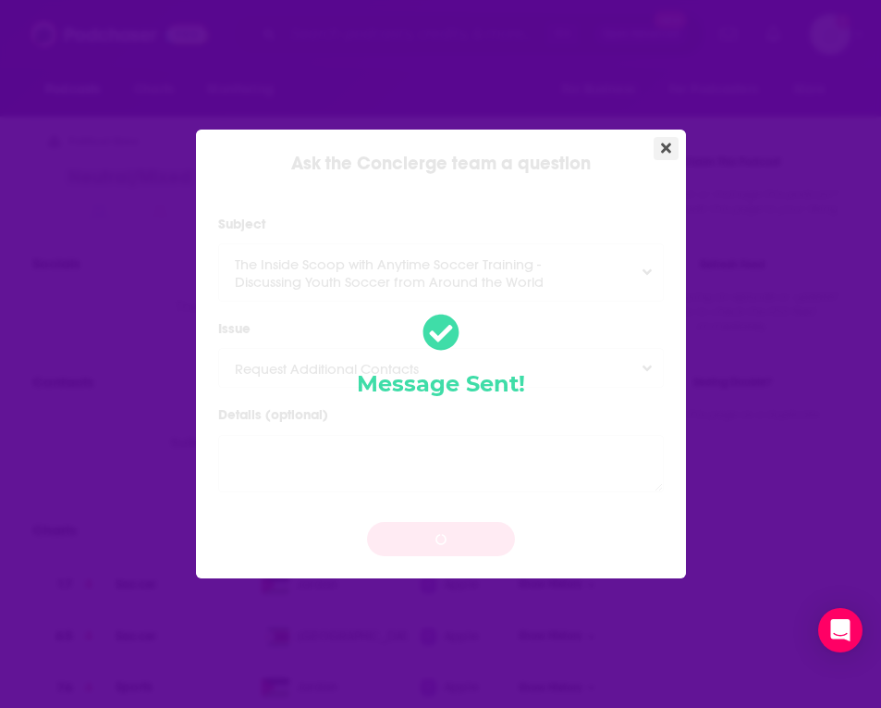
click at [673, 151] on button "Close" at bounding box center [666, 148] width 25 height 23
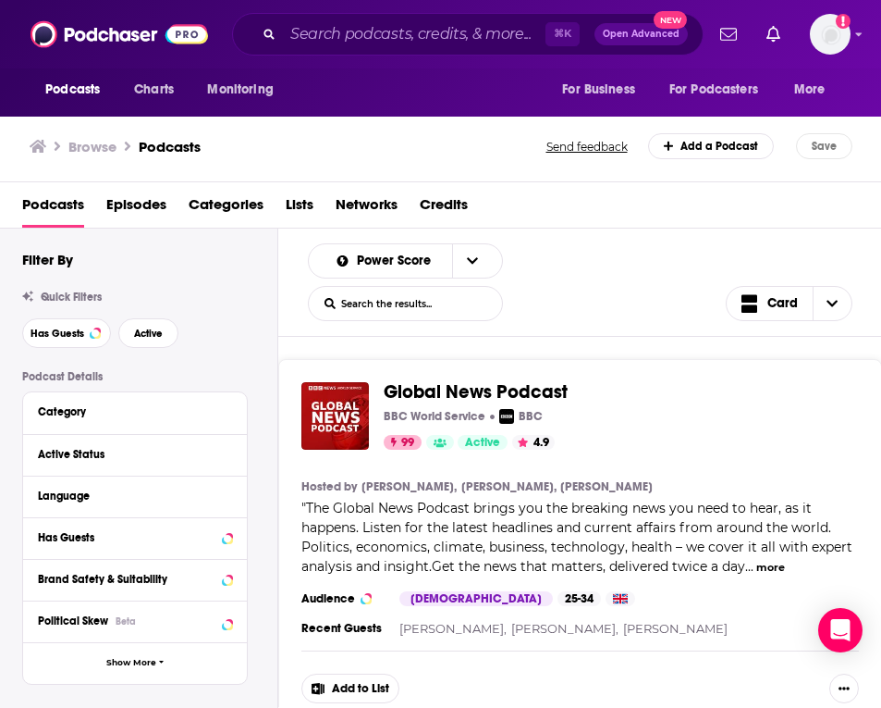
click at [399, 304] on input "List Search Input" at bounding box center [405, 303] width 193 height 33
type input "soccer"
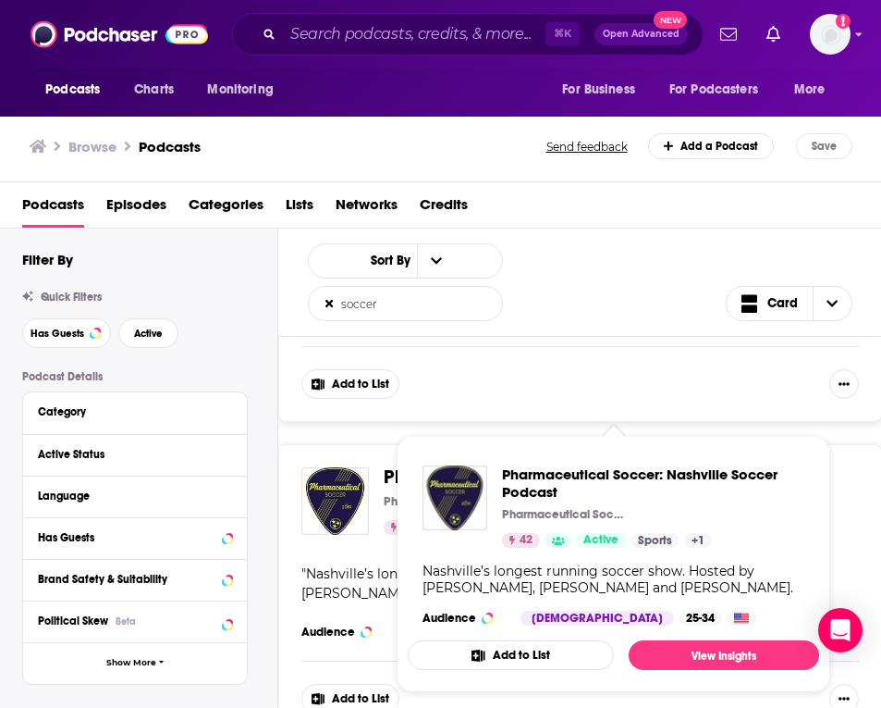
click at [825, 488] on span "Pharmaceutical Soccer: Nashville Soccer Podcast Pharmaceutical Soccer 42 Active…" at bounding box center [614, 564] width 434 height 278
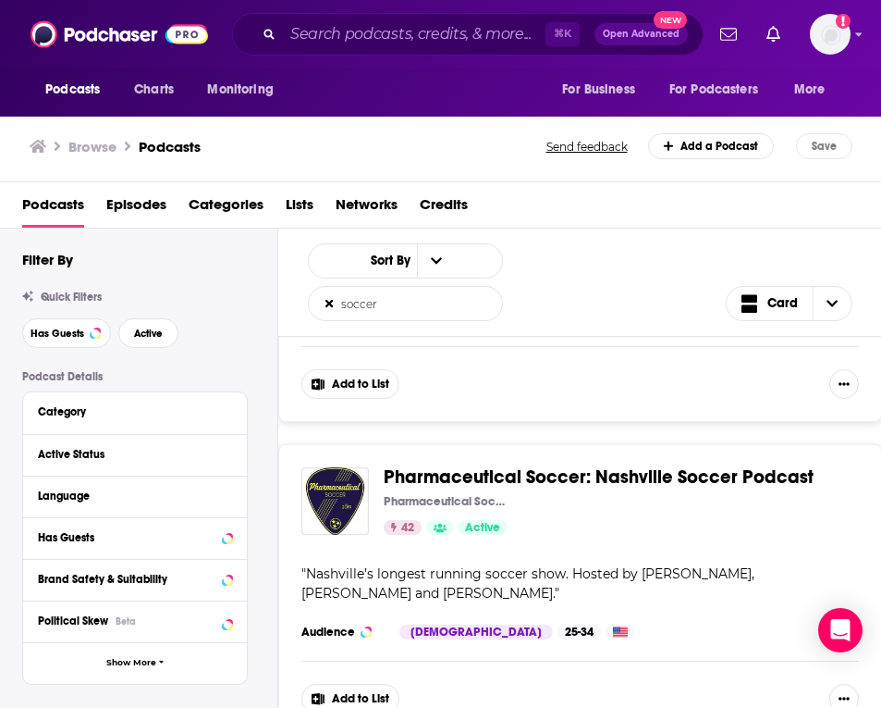
click at [388, 465] on span "Pharmaceutical Soccer: Nashville Soccer Podcast" at bounding box center [599, 476] width 430 height 23
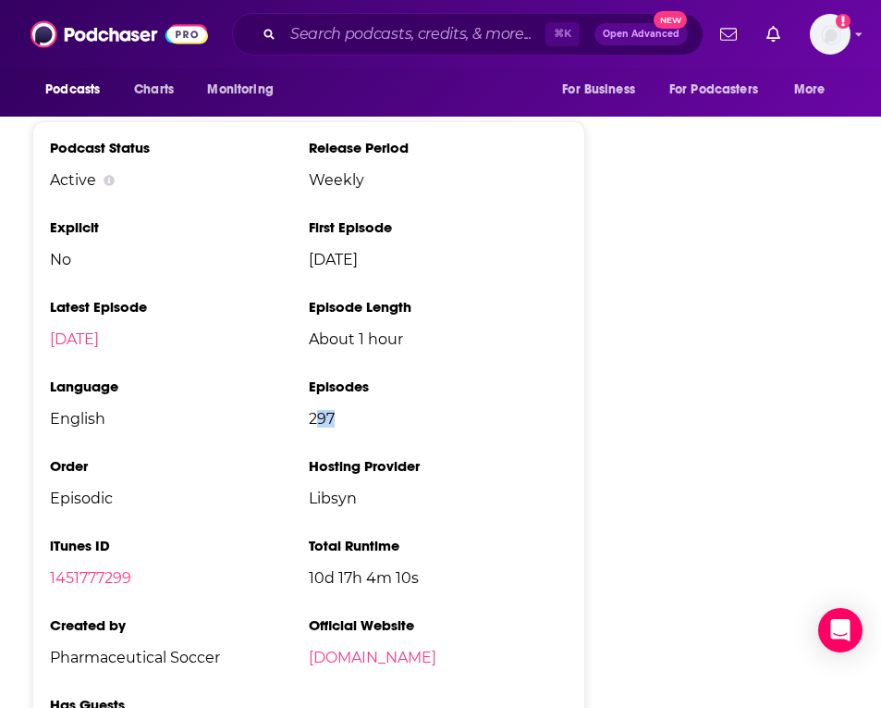
click at [377, 369] on ul "Podcast Status Active Release Period Weekly Explicit No First Episode [DATE] La…" at bounding box center [308, 450] width 517 height 622
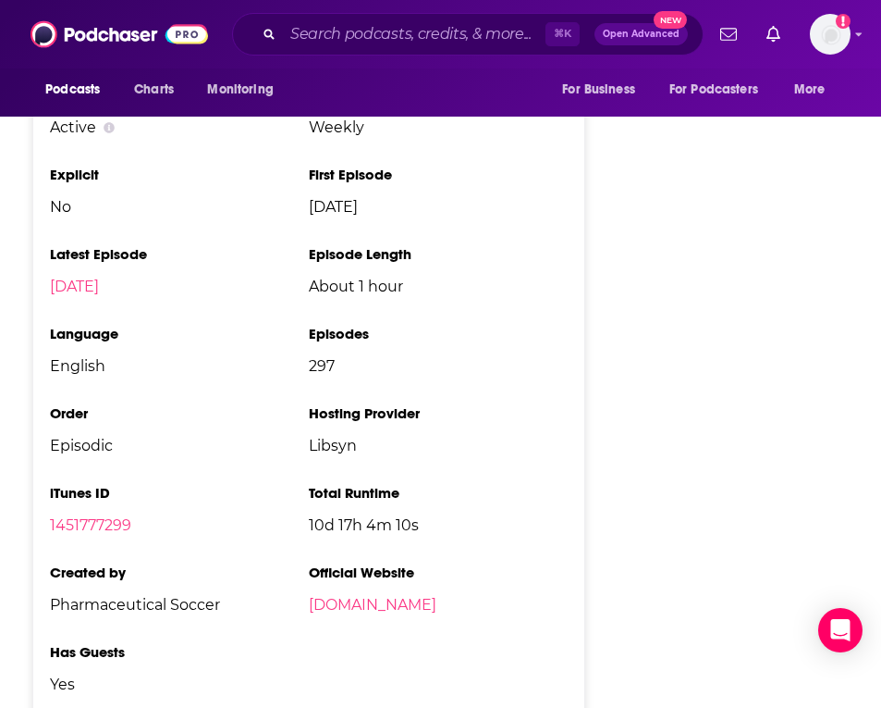
click at [386, 484] on h3 "Total Runtime" at bounding box center [438, 493] width 259 height 18
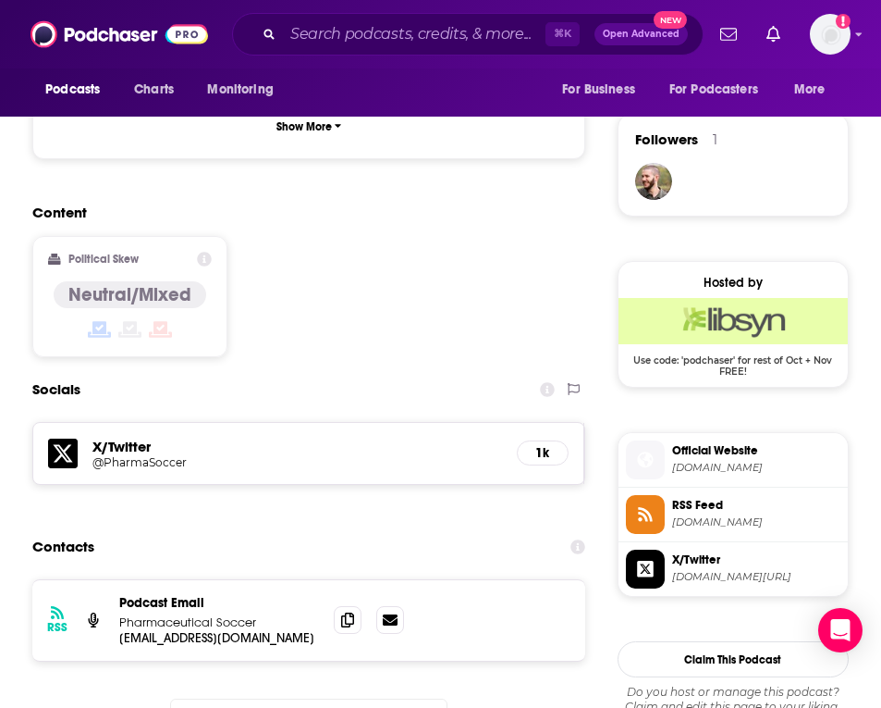
scroll to position [1300, 0]
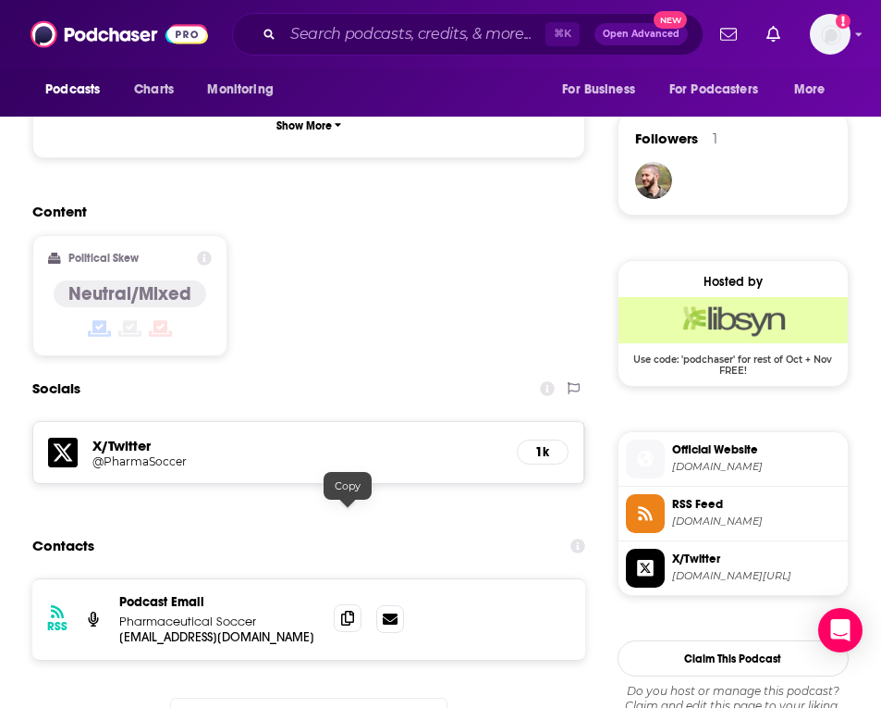
click at [350, 610] on icon at bounding box center [347, 617] width 13 height 15
